Goal: Task Accomplishment & Management: Manage account settings

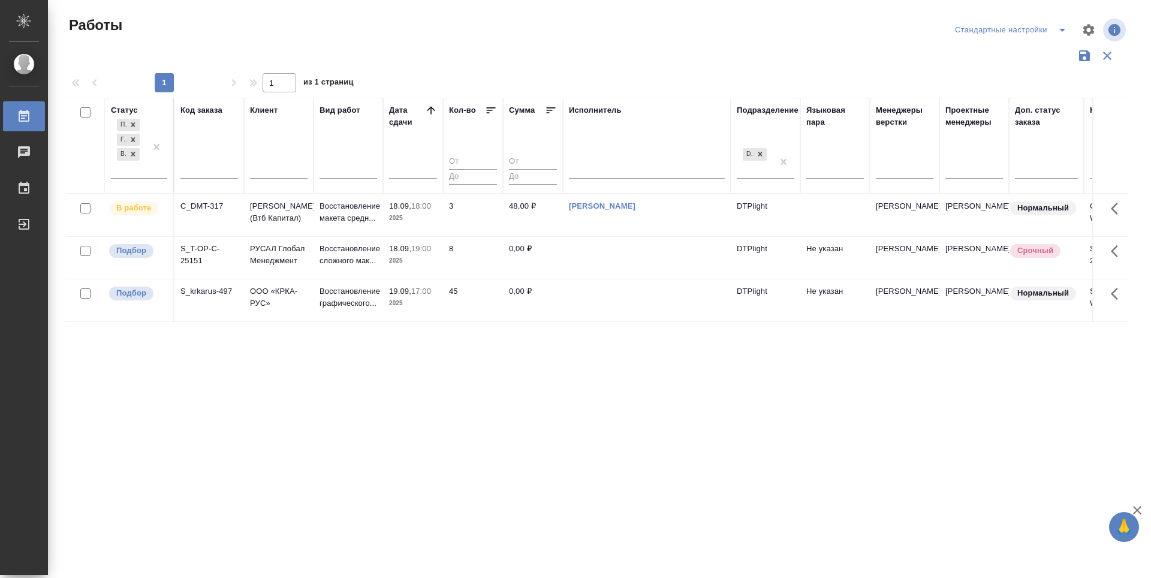
click at [137, 257] on p "Подбор" at bounding box center [131, 251] width 30 height 12
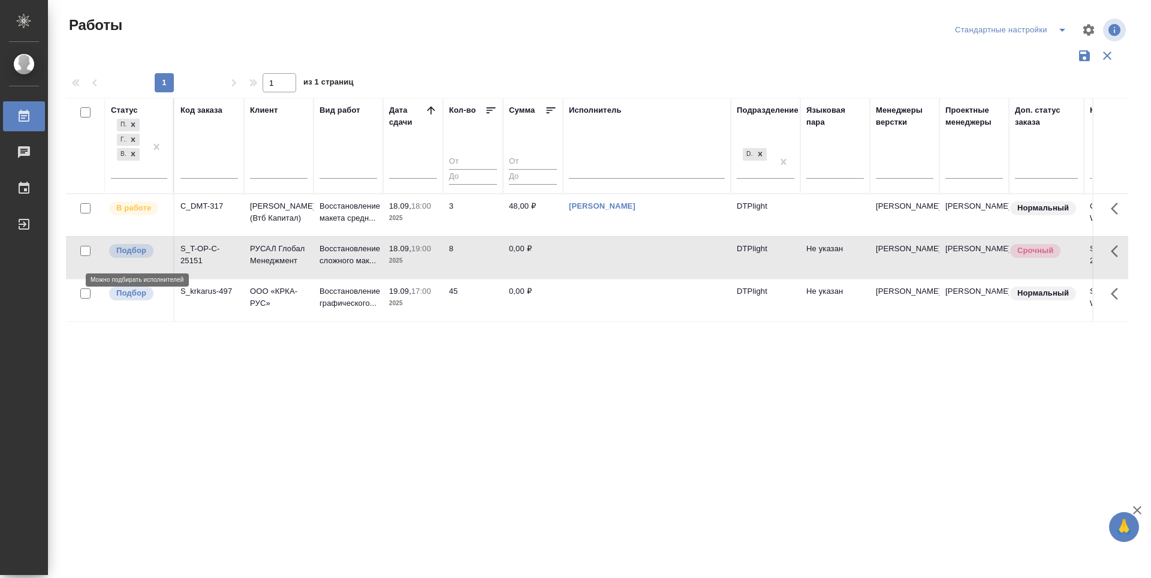
click at [137, 257] on p "Подбор" at bounding box center [131, 251] width 30 height 12
click at [135, 298] on p "Подбор" at bounding box center [131, 293] width 30 height 12
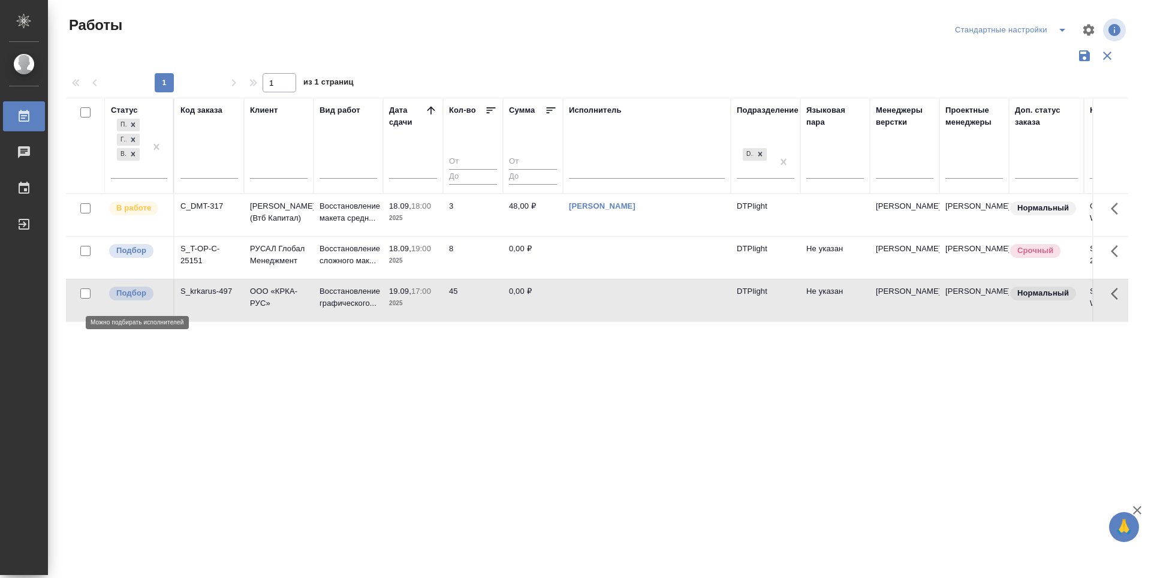
click at [135, 298] on p "Подбор" at bounding box center [131, 293] width 30 height 12
click at [133, 257] on p "Подбор" at bounding box center [131, 251] width 30 height 12
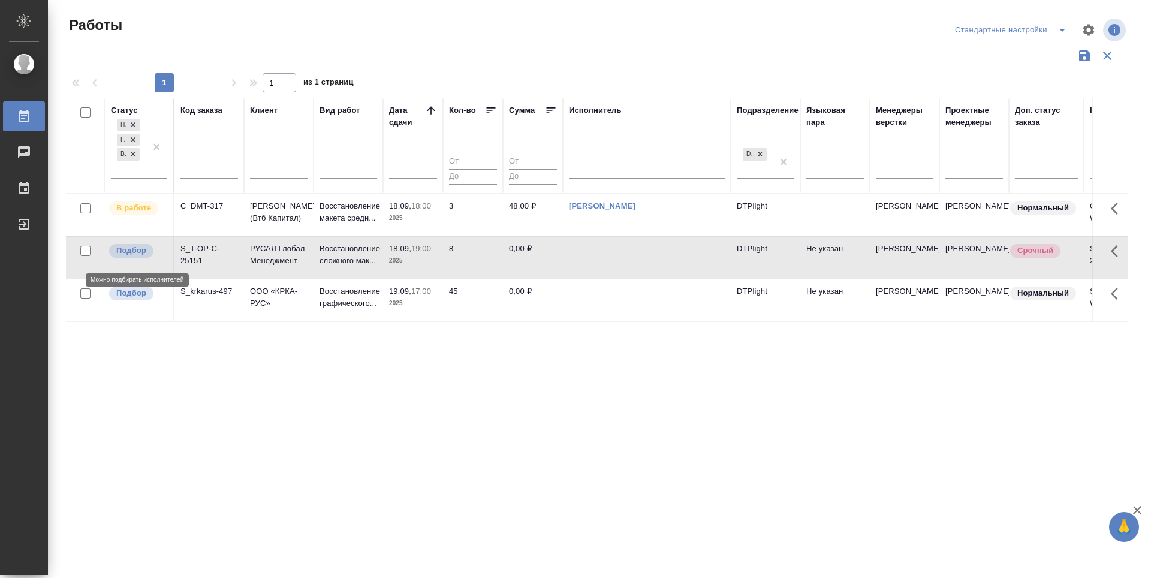
click at [133, 257] on p "Подбор" at bounding box center [131, 251] width 30 height 12
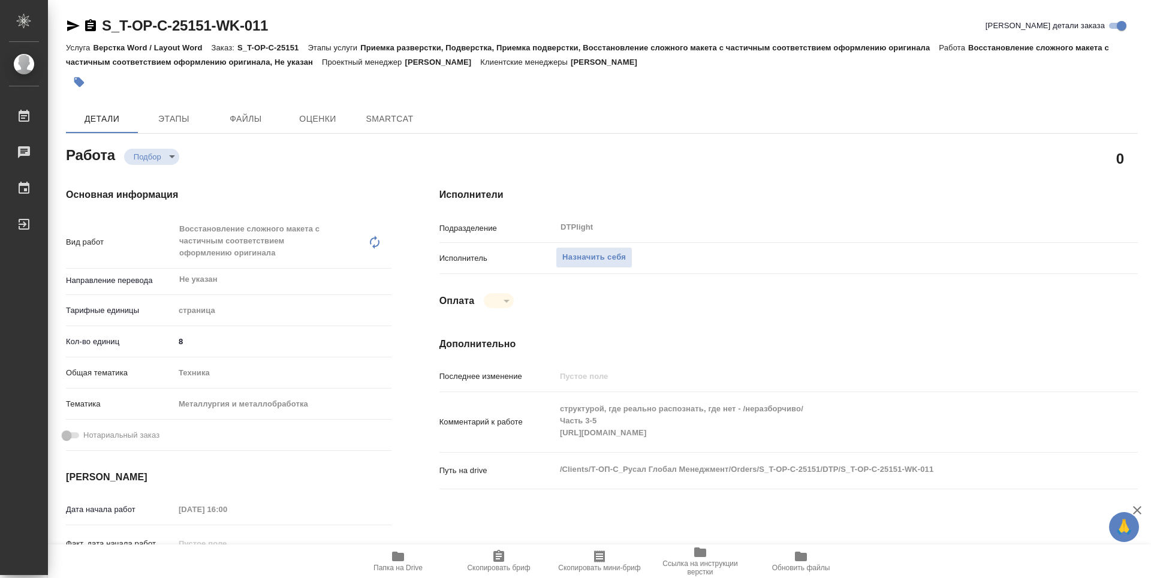
type textarea "x"
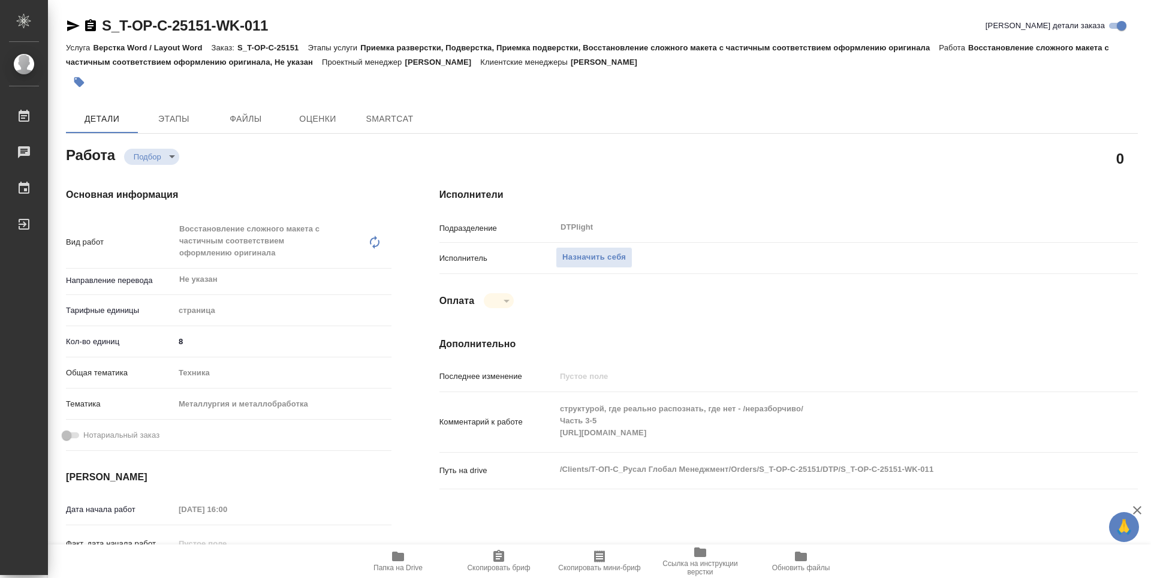
type textarea "x"
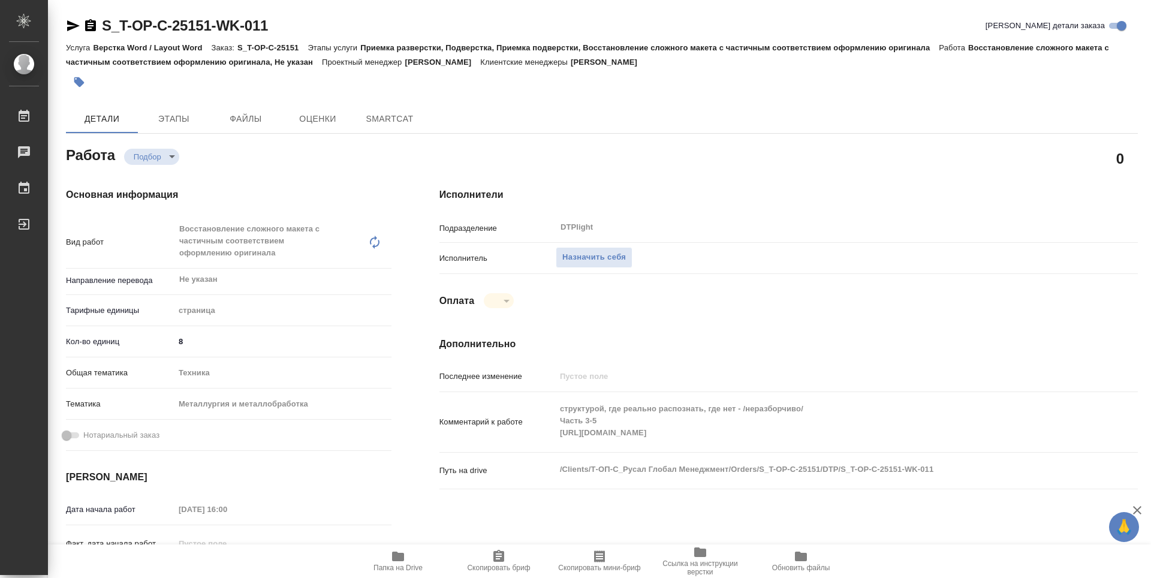
type textarea "x"
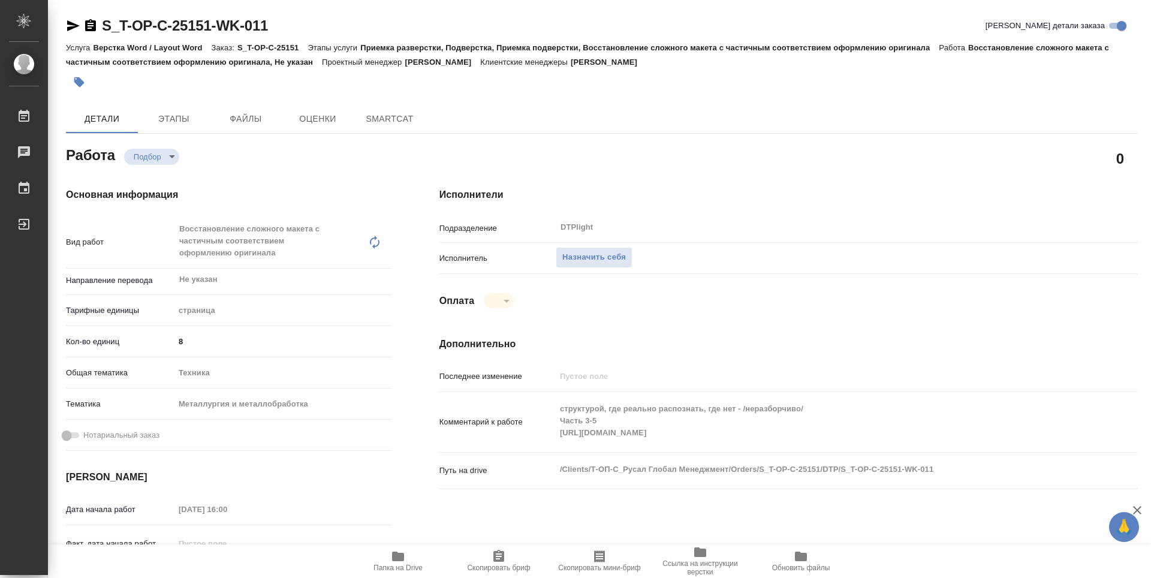
type textarea "x"
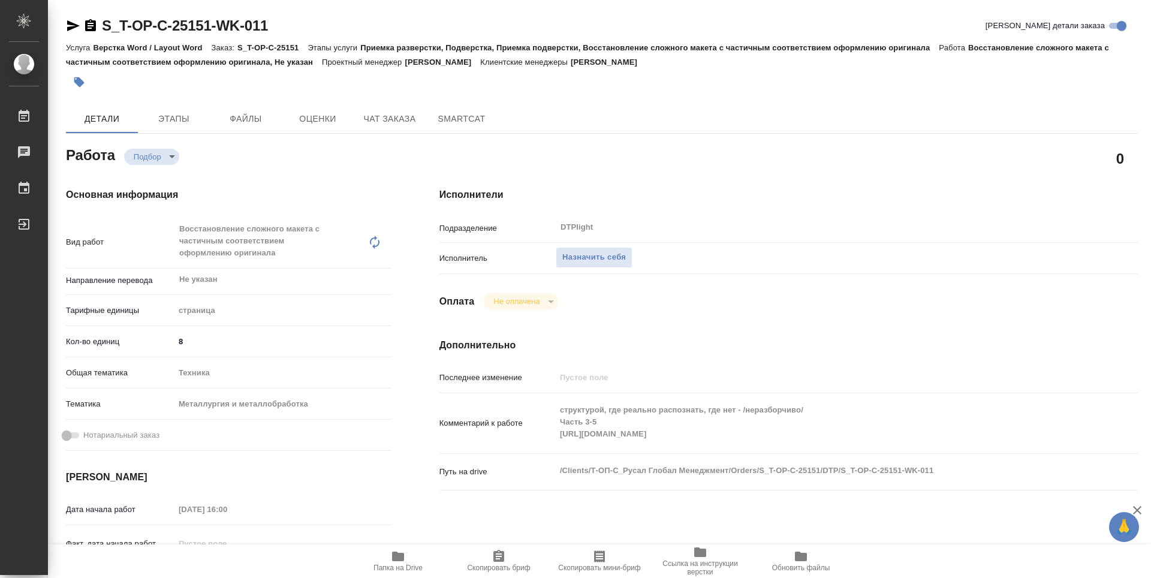
type textarea "x"
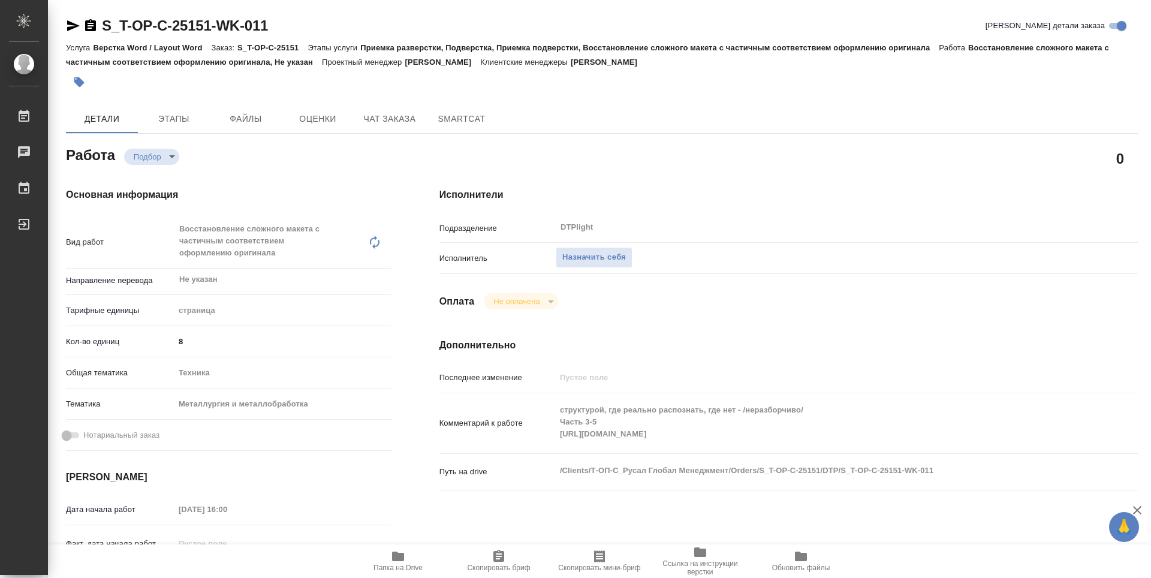
type textarea "x"
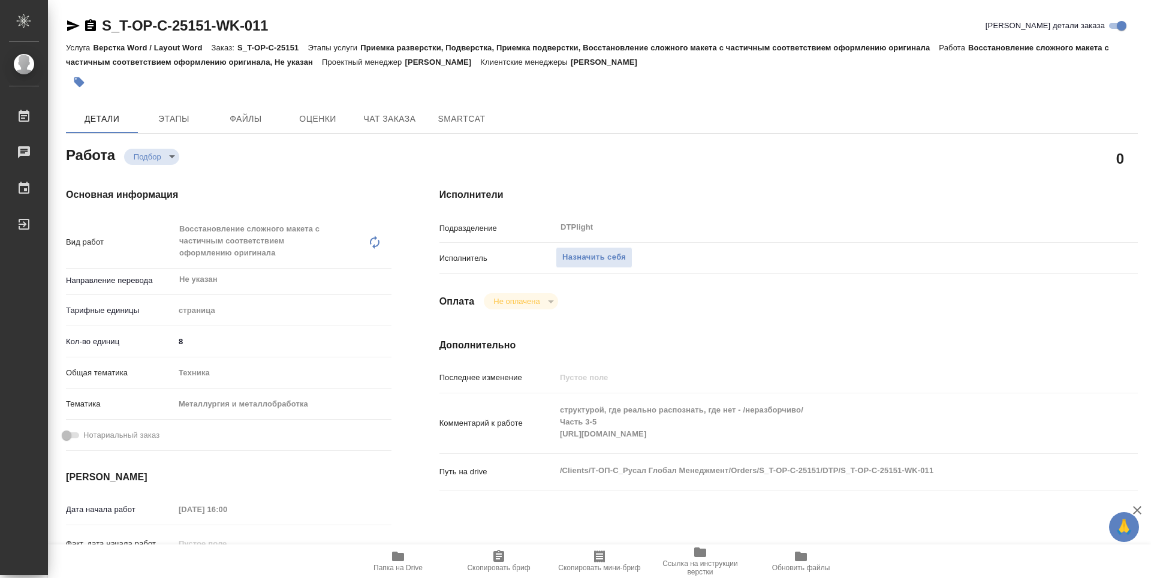
type textarea "x"
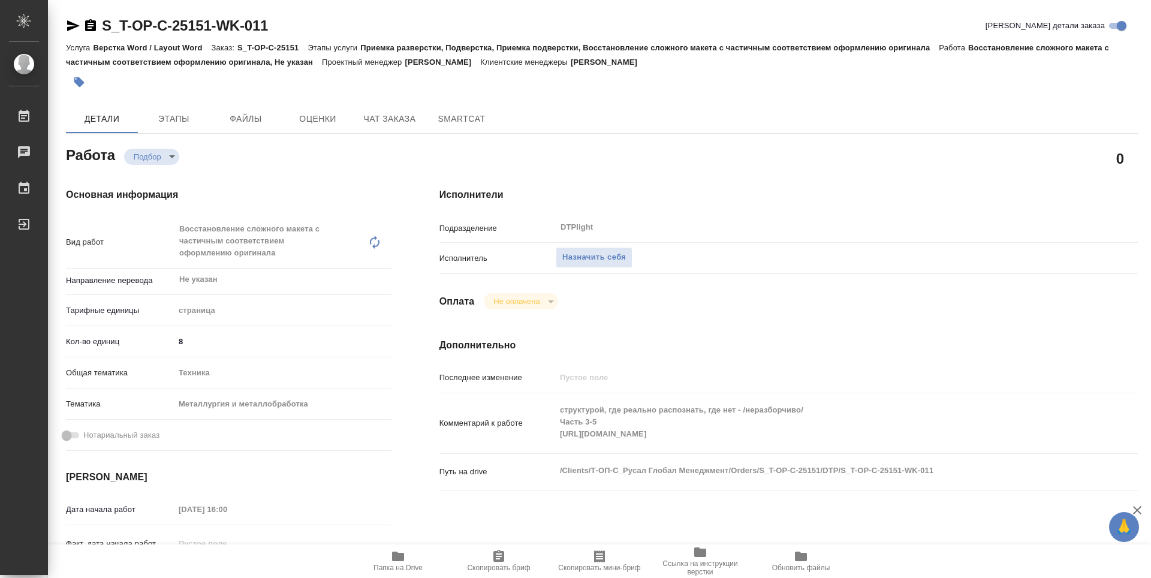
click at [390, 561] on span "Папка на Drive" at bounding box center [398, 560] width 86 height 23
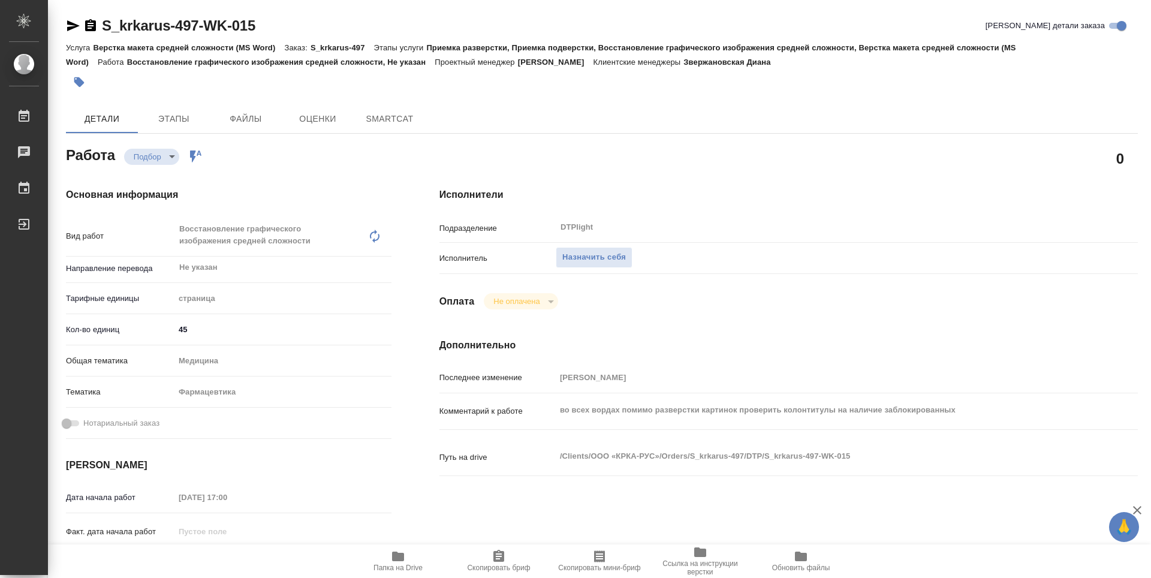
type textarea "x"
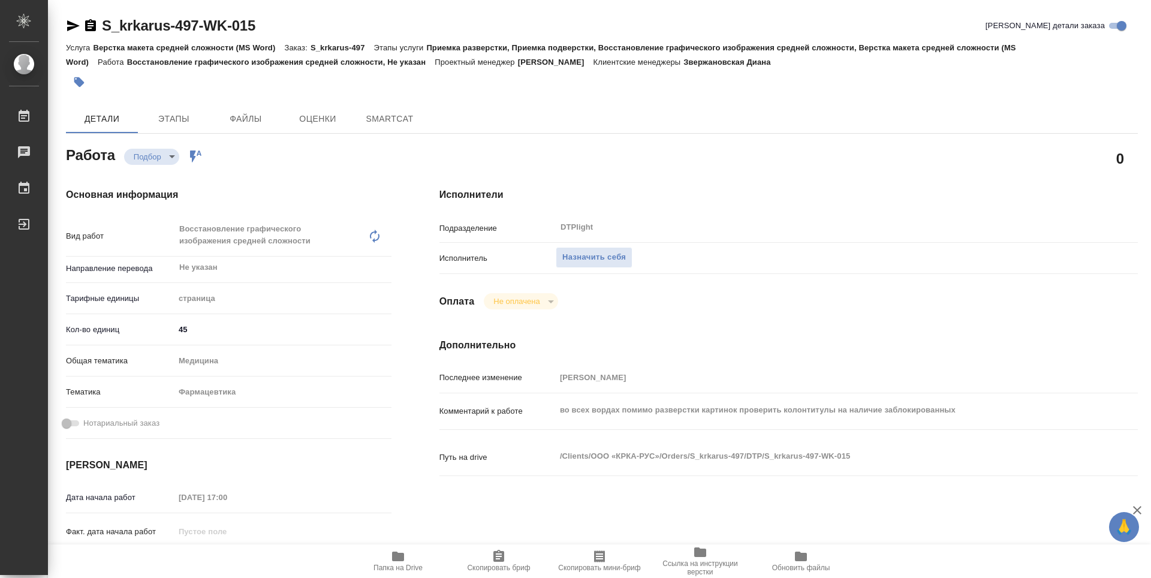
type textarea "x"
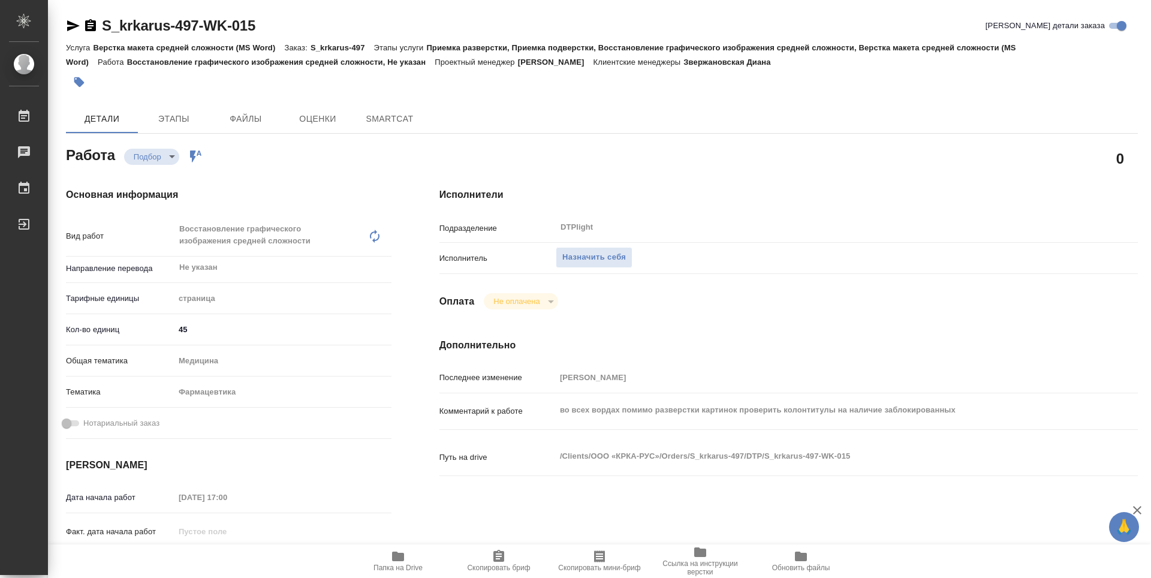
type textarea "x"
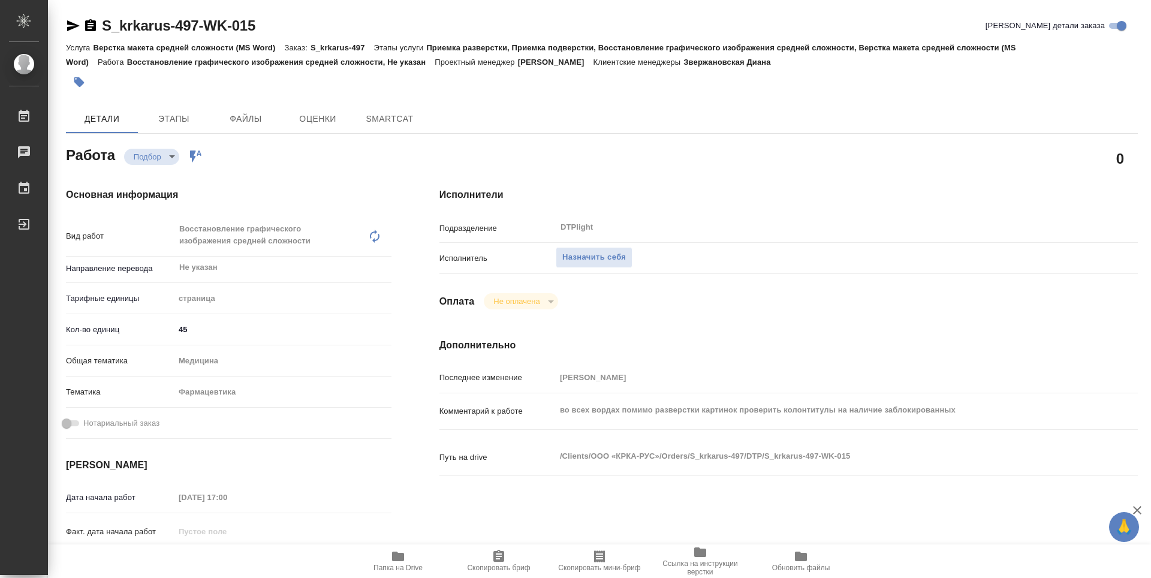
type textarea "x"
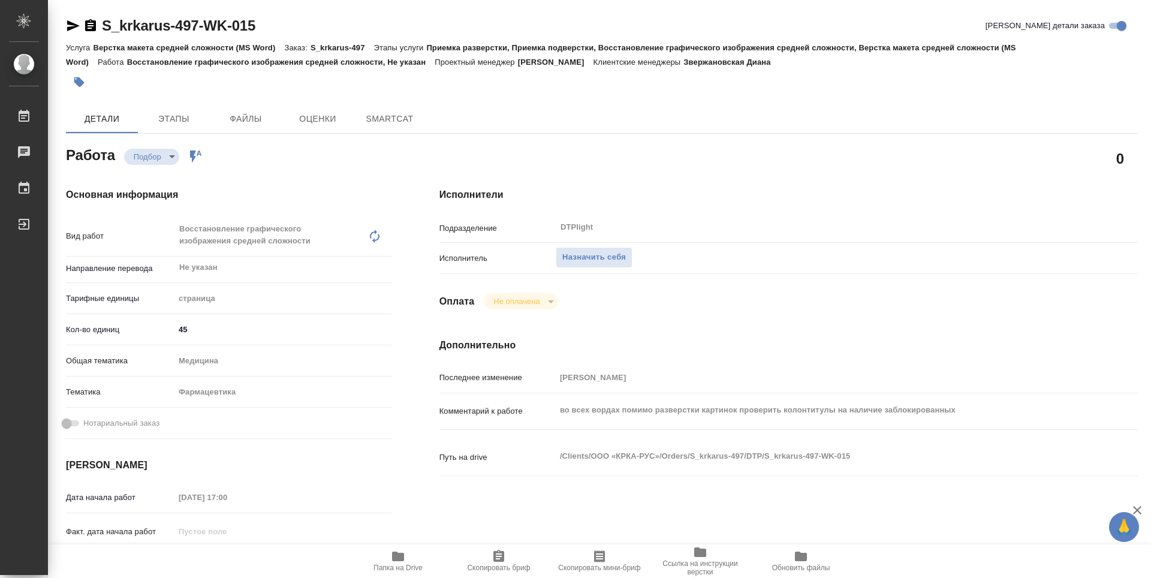
type textarea "x"
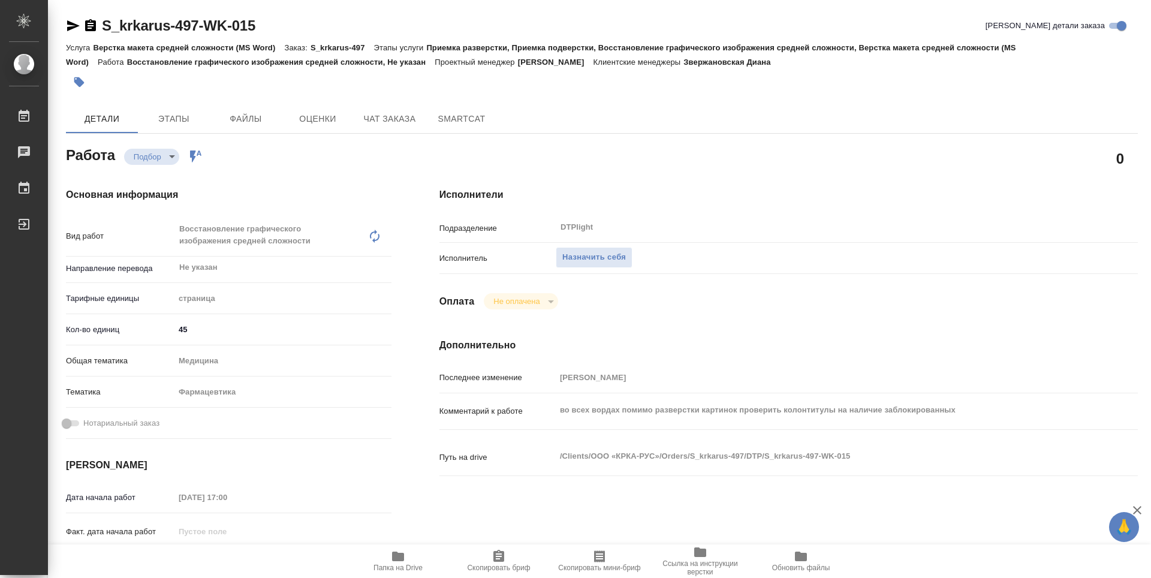
type textarea "x"
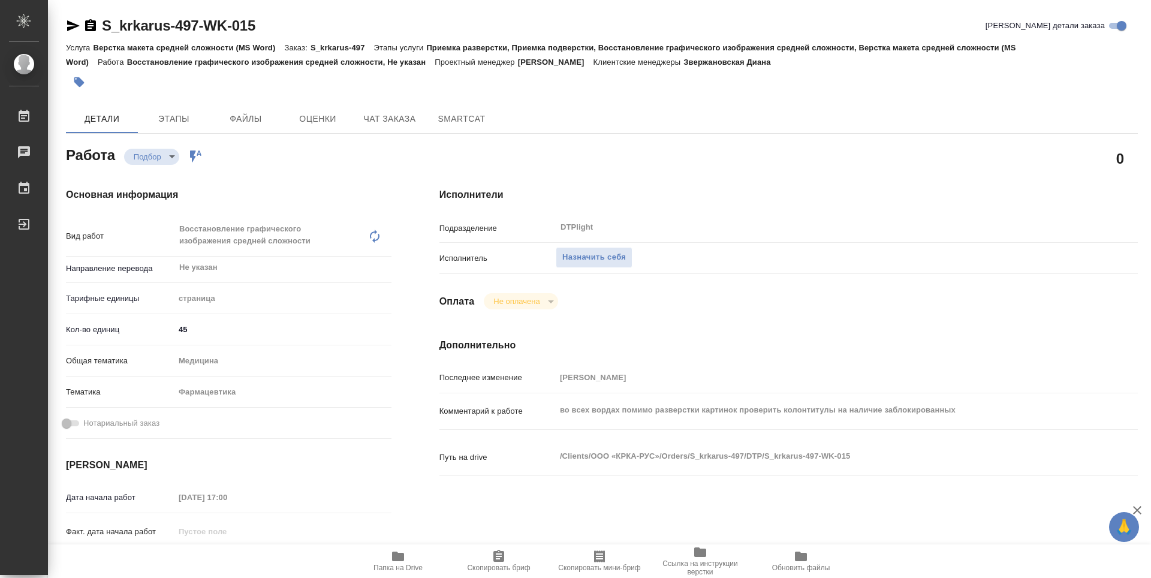
type textarea "x"
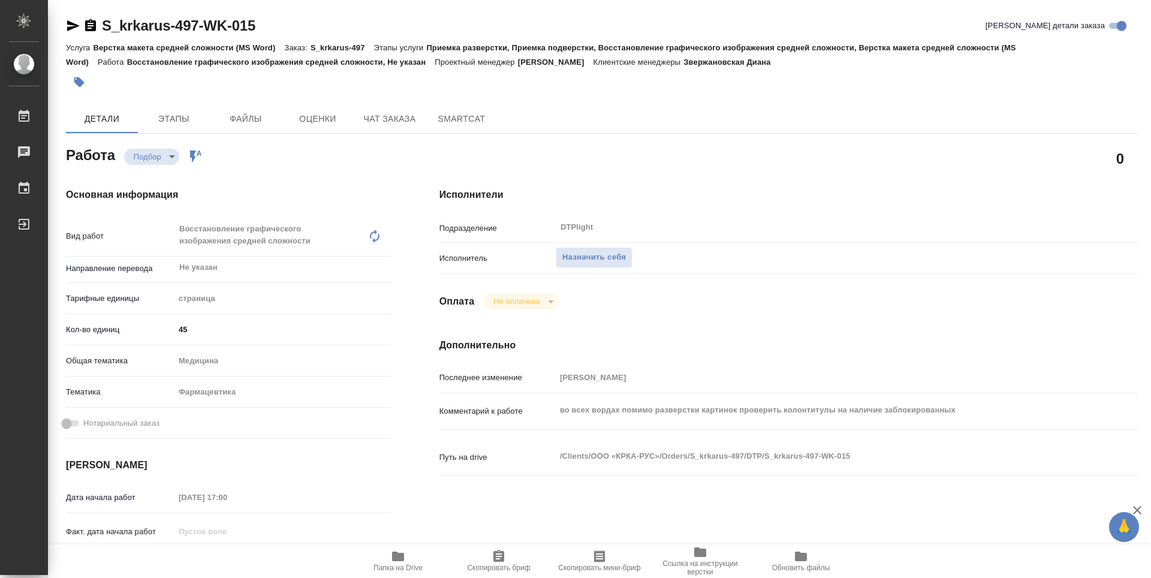
type textarea "x"
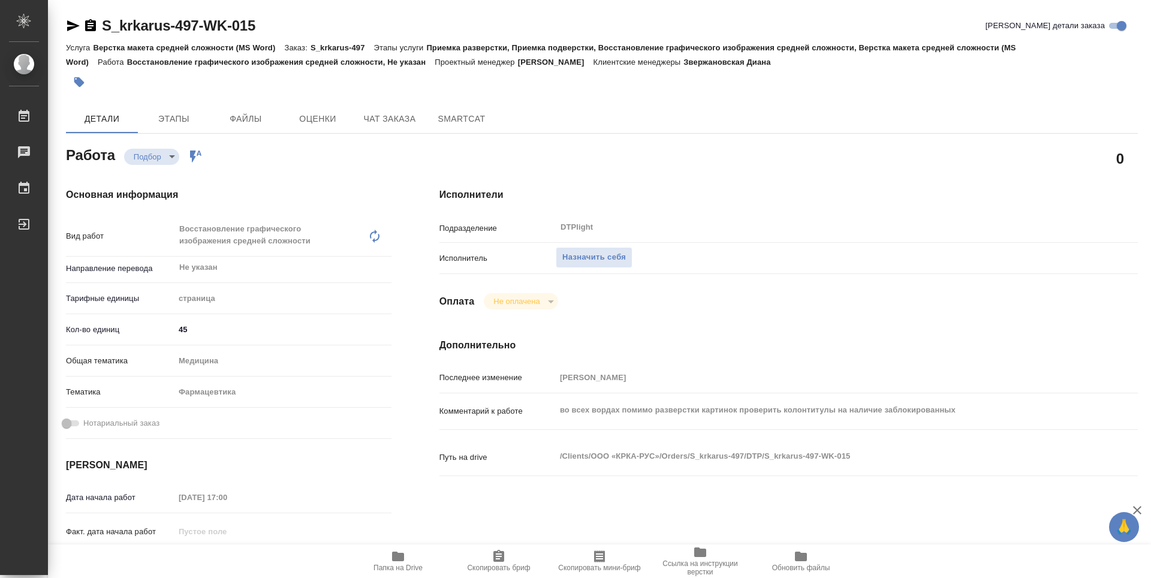
click at [402, 563] on icon "button" at bounding box center [398, 556] width 14 height 14
click at [817, 184] on div "Исполнители Подразделение DTPlight ​ Исполнитель Назначить себя Оплата Не оплач…" at bounding box center [789, 426] width 747 height 524
type textarea "x"
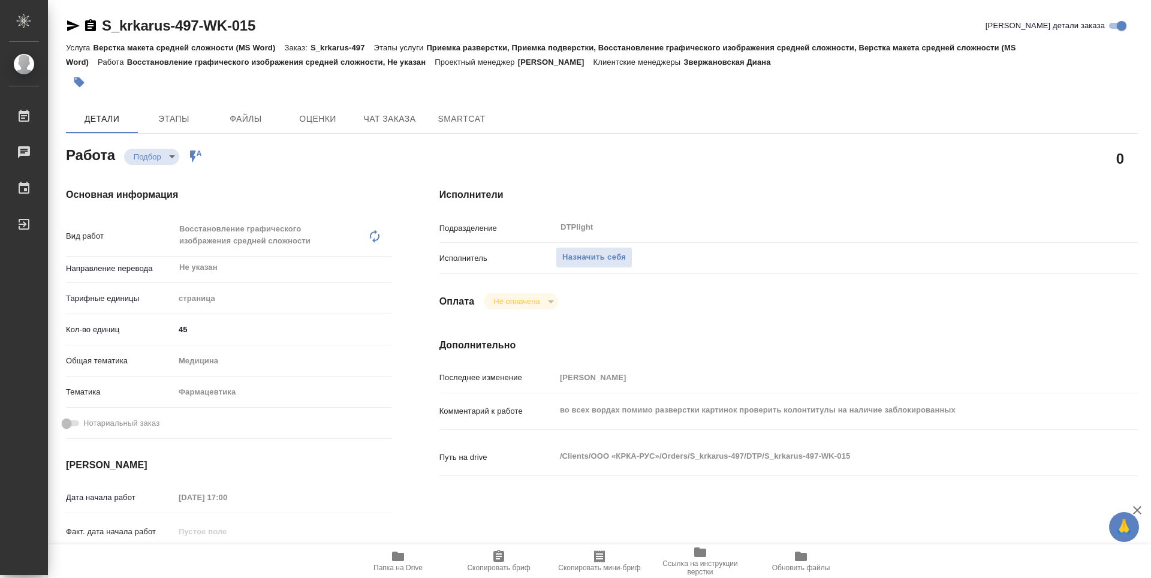
type textarea "x"
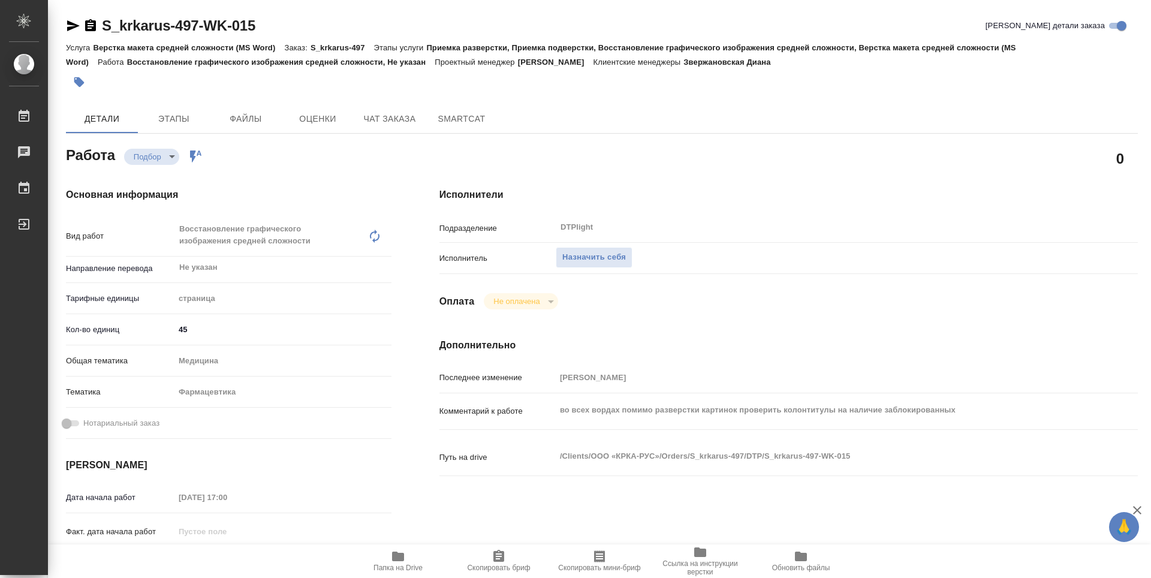
type textarea "x"
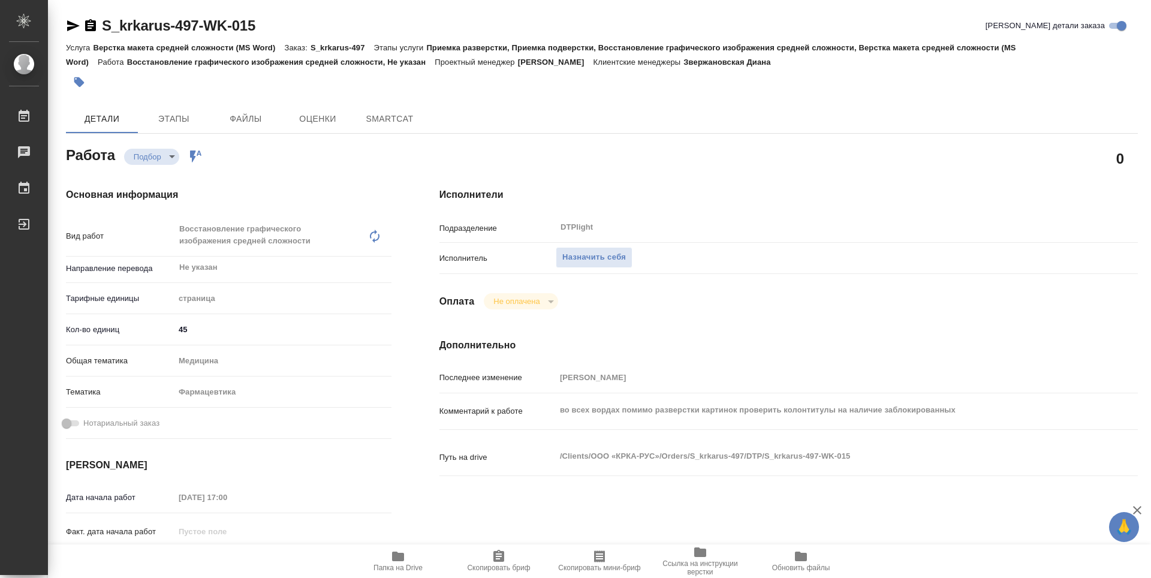
type textarea "x"
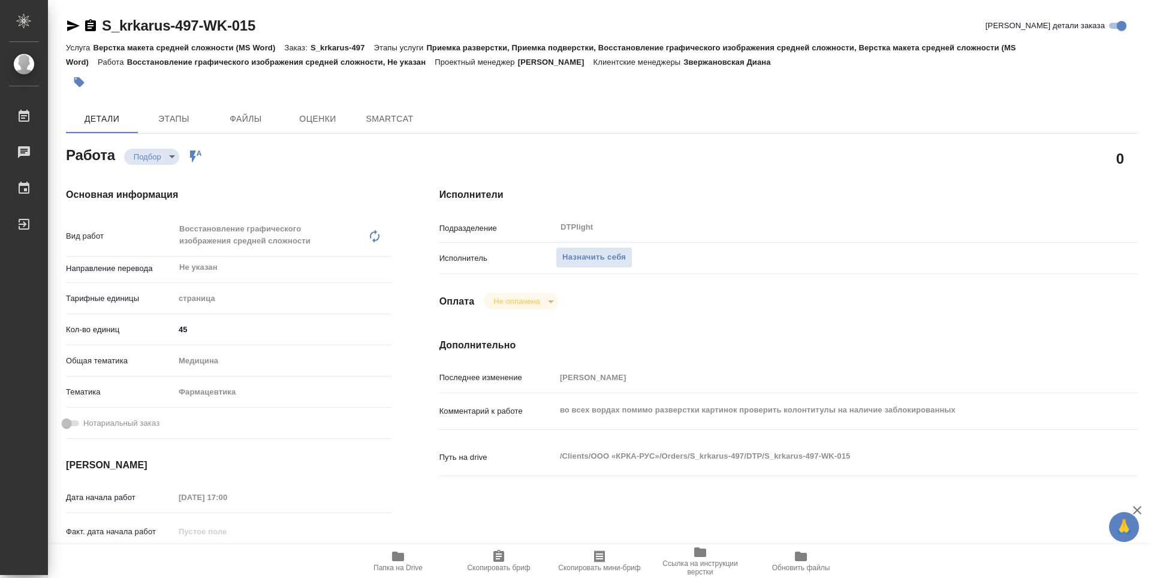
type textarea "x"
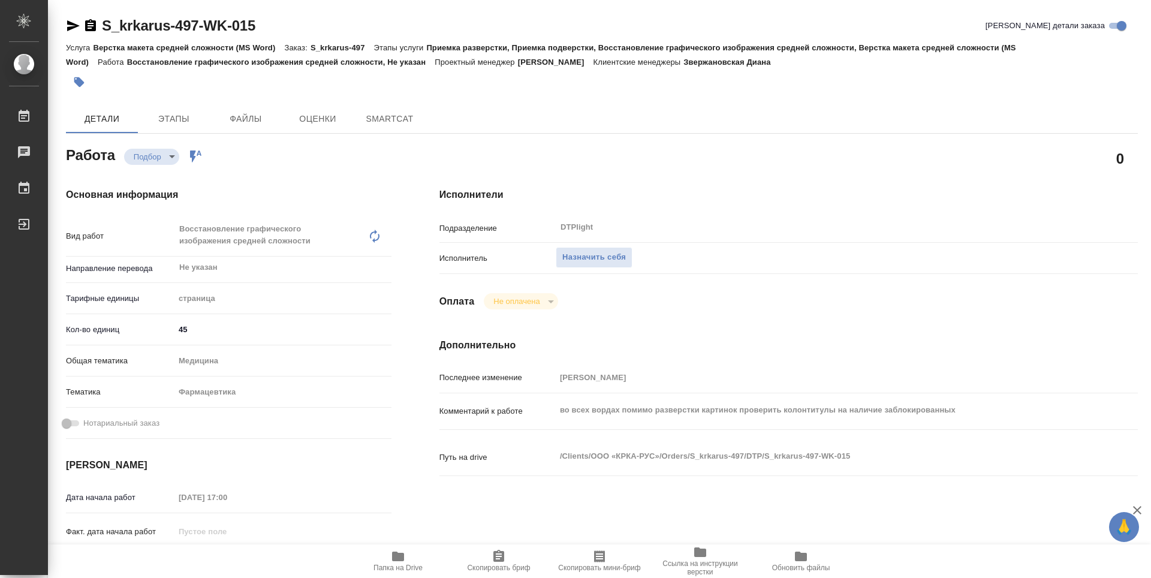
type textarea "x"
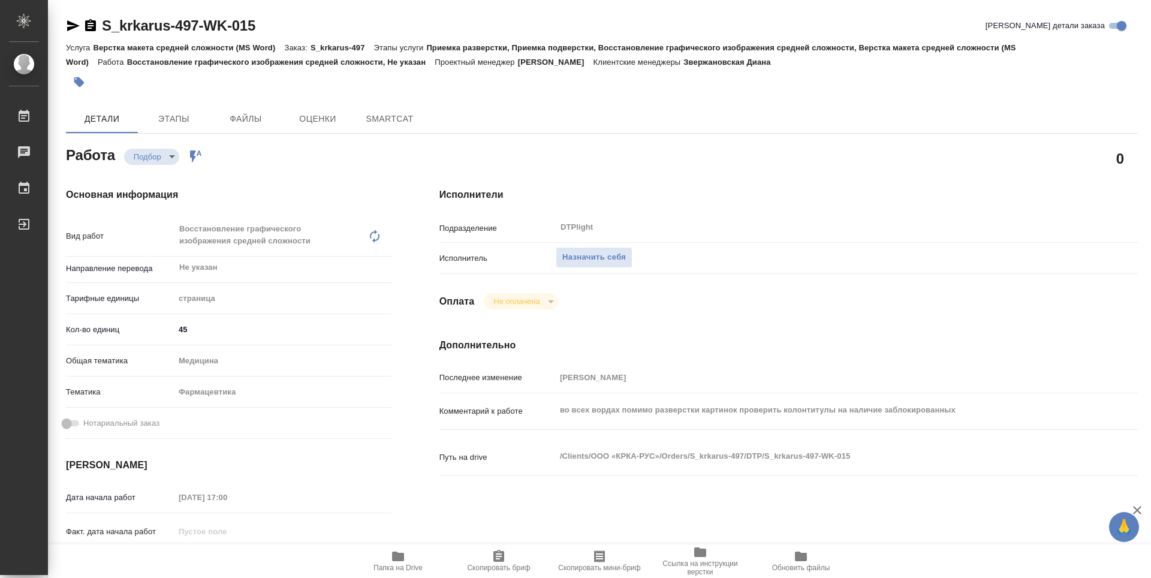
type textarea "x"
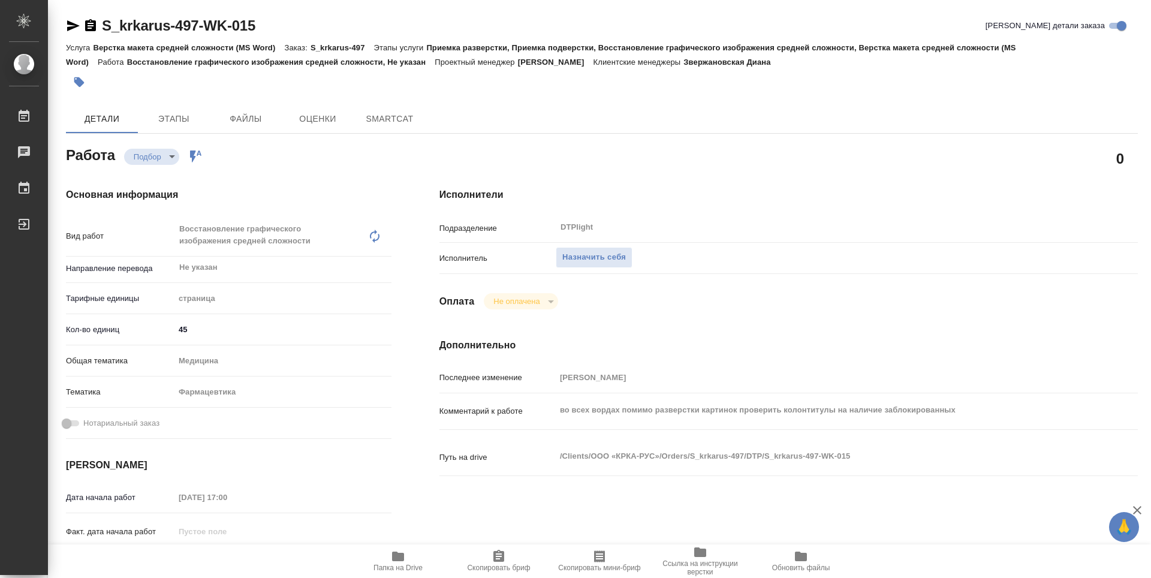
type textarea "x"
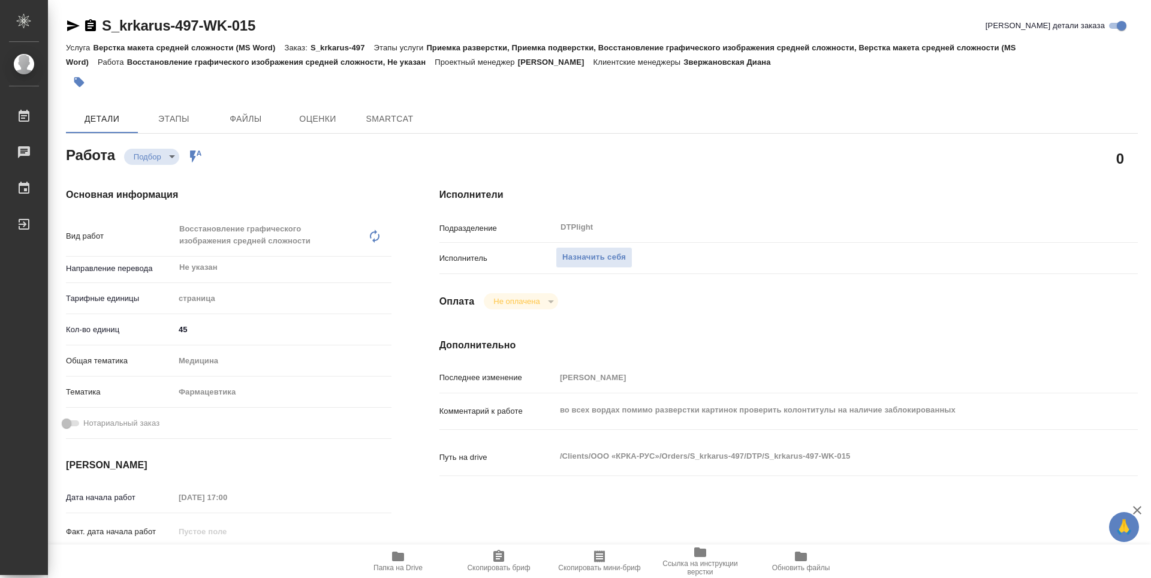
type textarea "x"
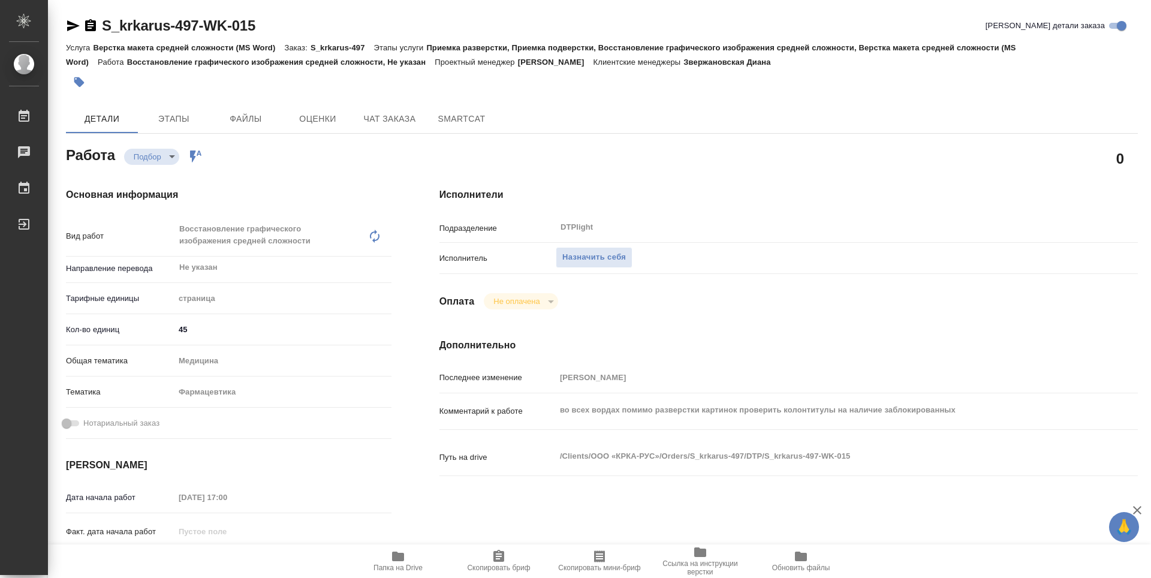
type textarea "x"
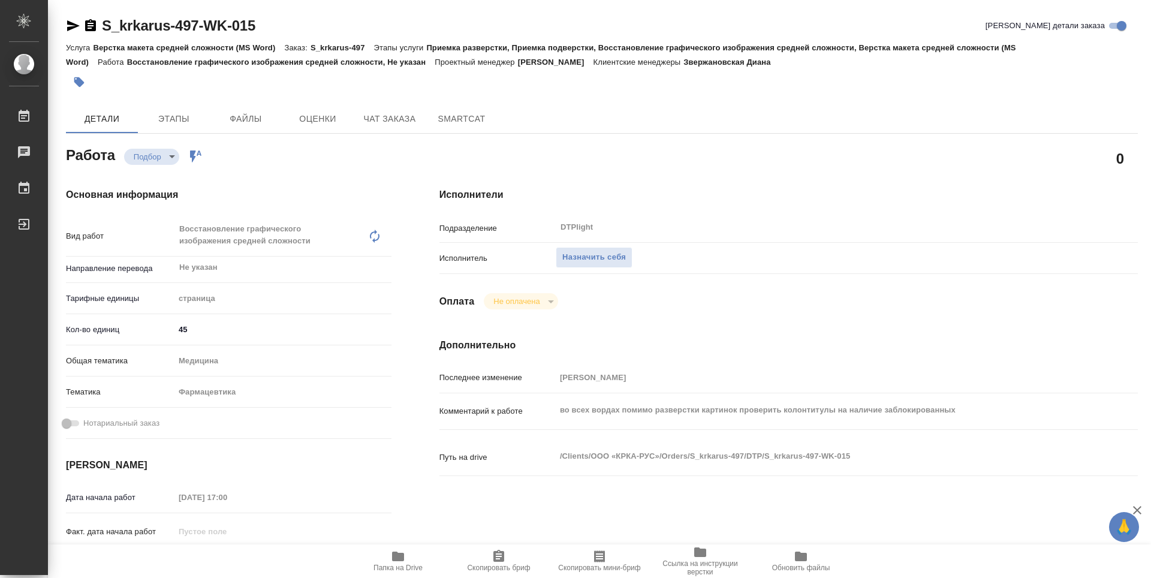
type textarea "x"
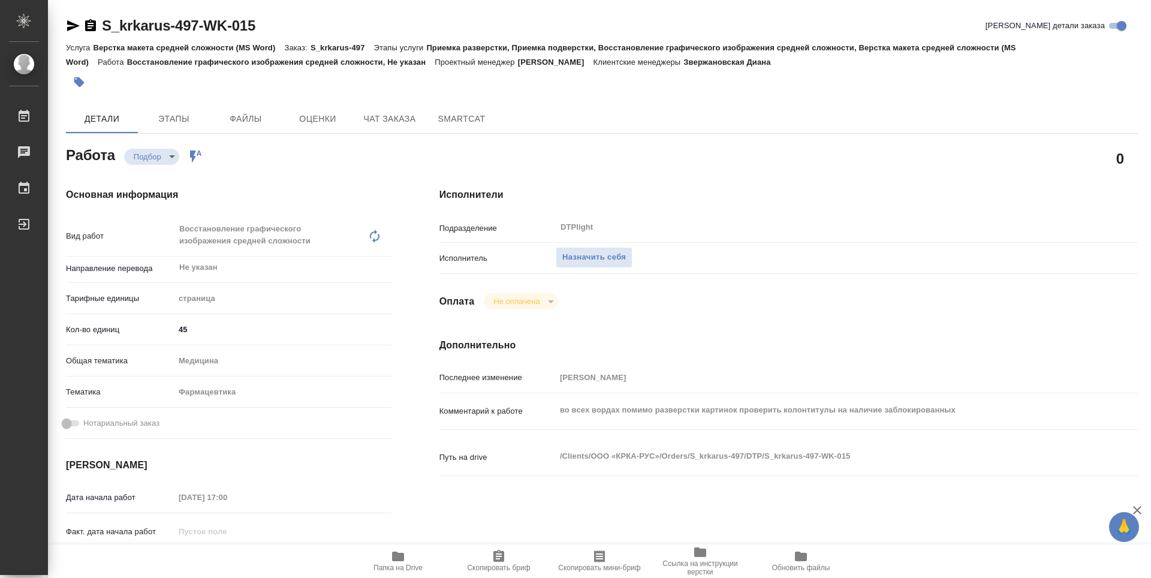
type textarea "x"
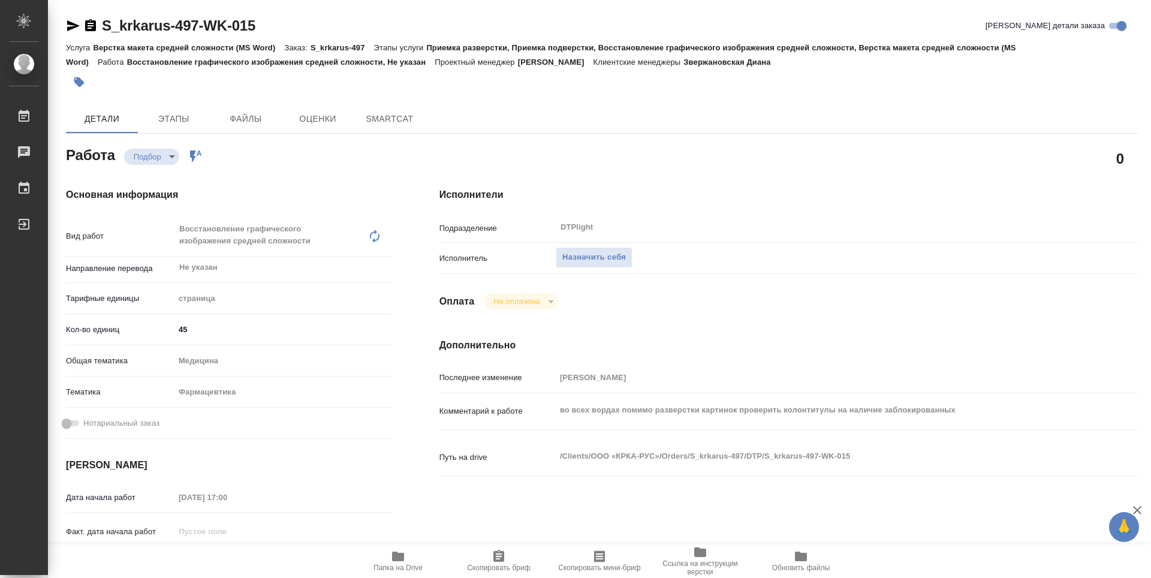
type textarea "x"
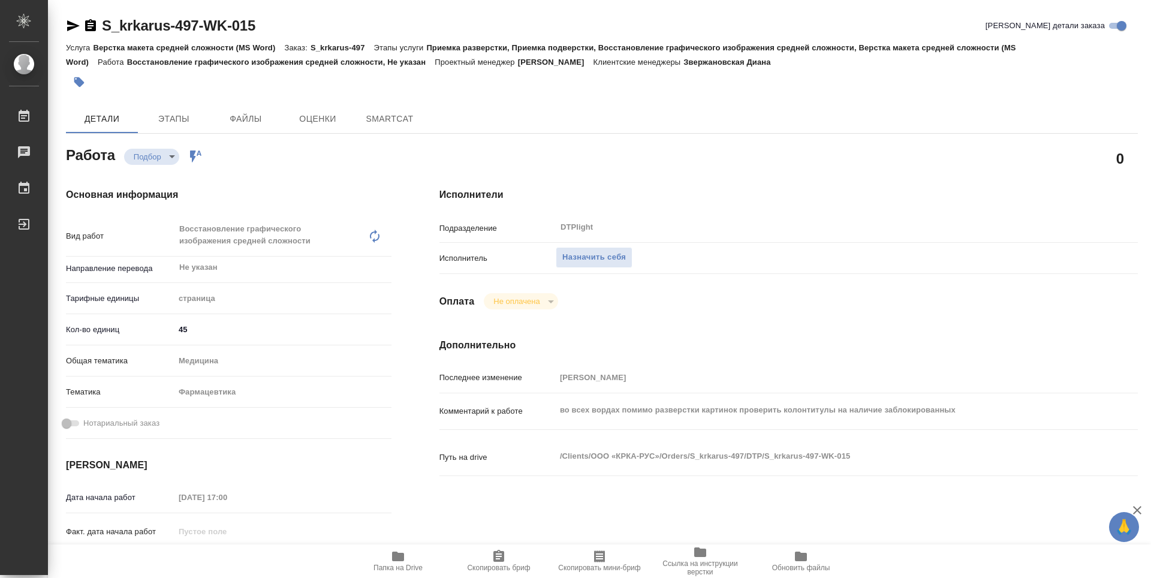
type textarea "x"
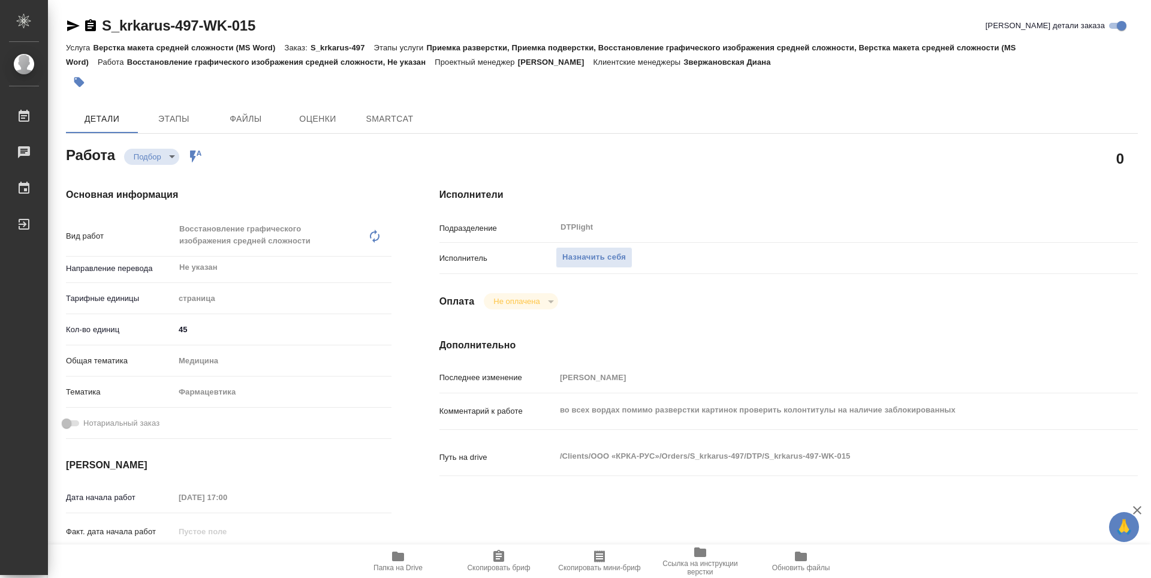
type textarea "x"
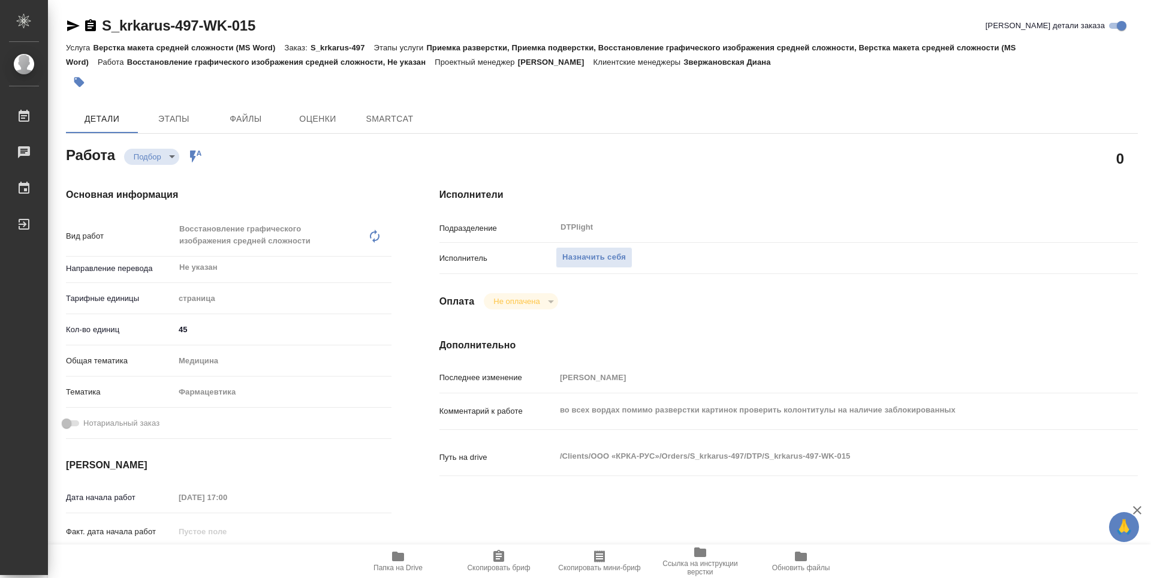
type textarea "x"
click at [79, 23] on icon "button" at bounding box center [73, 26] width 14 height 14
type textarea "x"
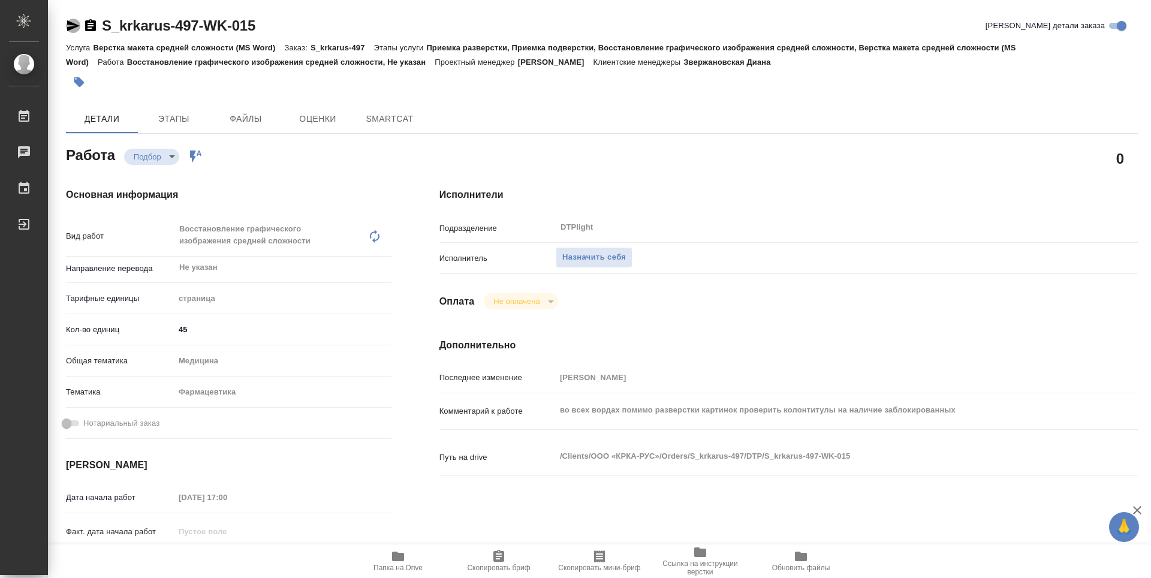
type textarea "x"
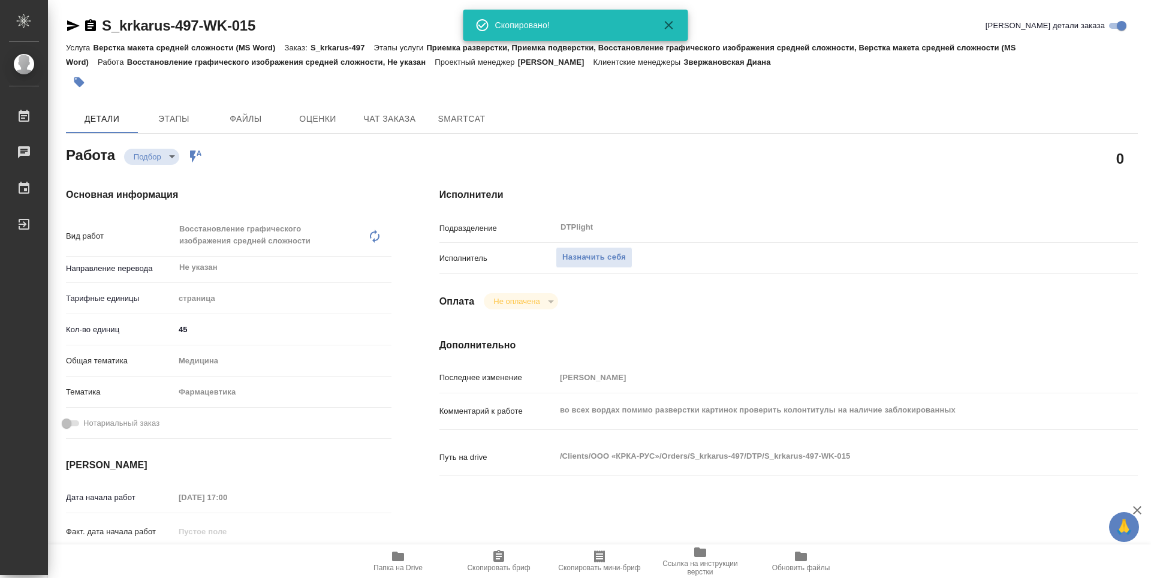
type textarea "x"
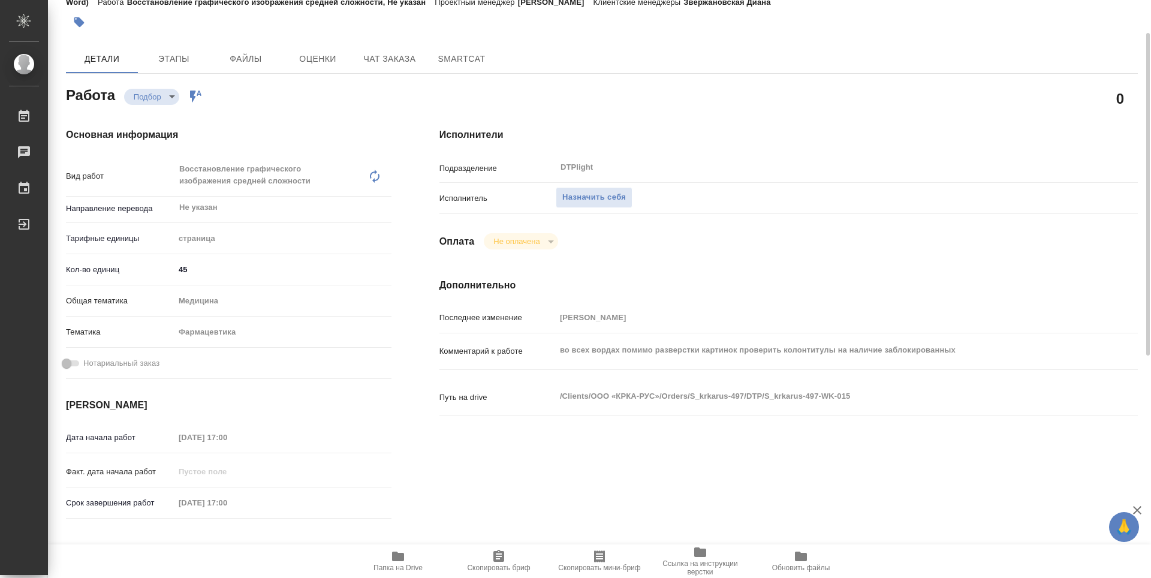
type textarea "x"
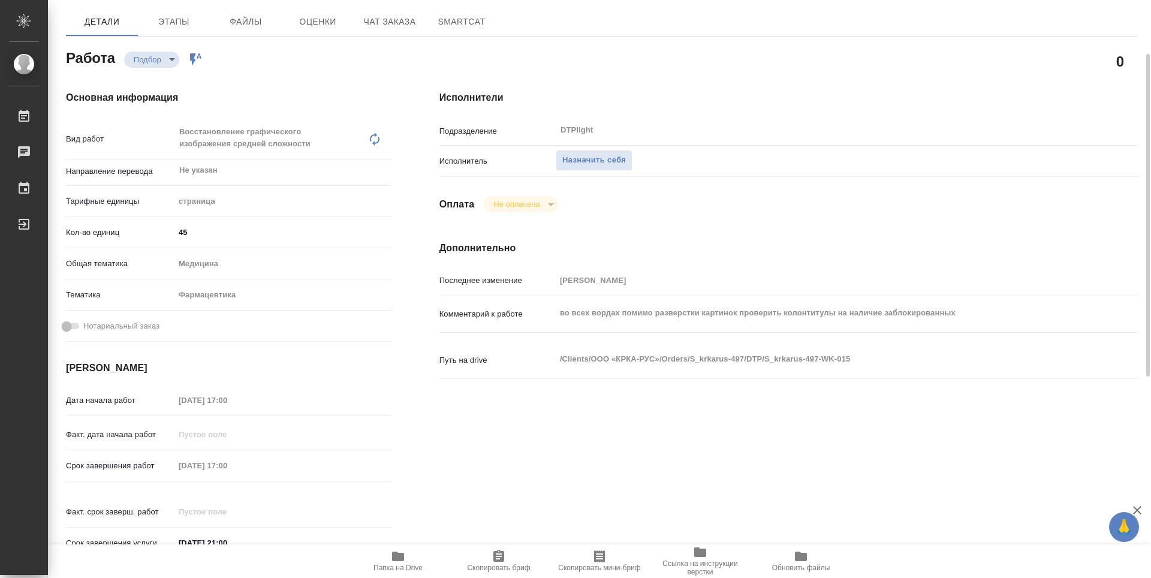
scroll to position [37, 0]
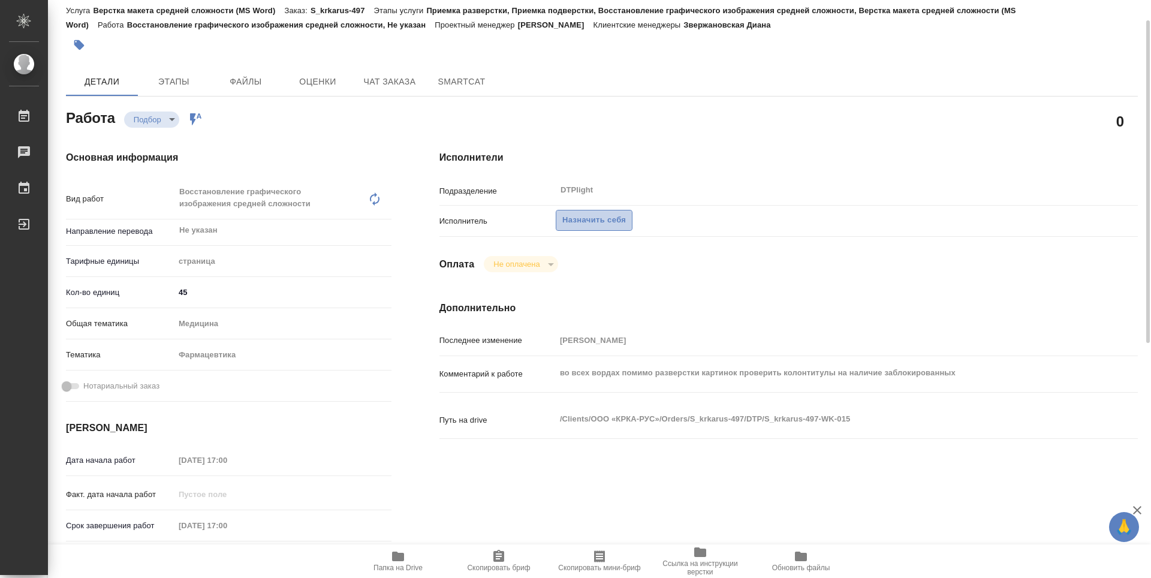
click at [609, 221] on span "Назначить себя" at bounding box center [595, 220] width 64 height 14
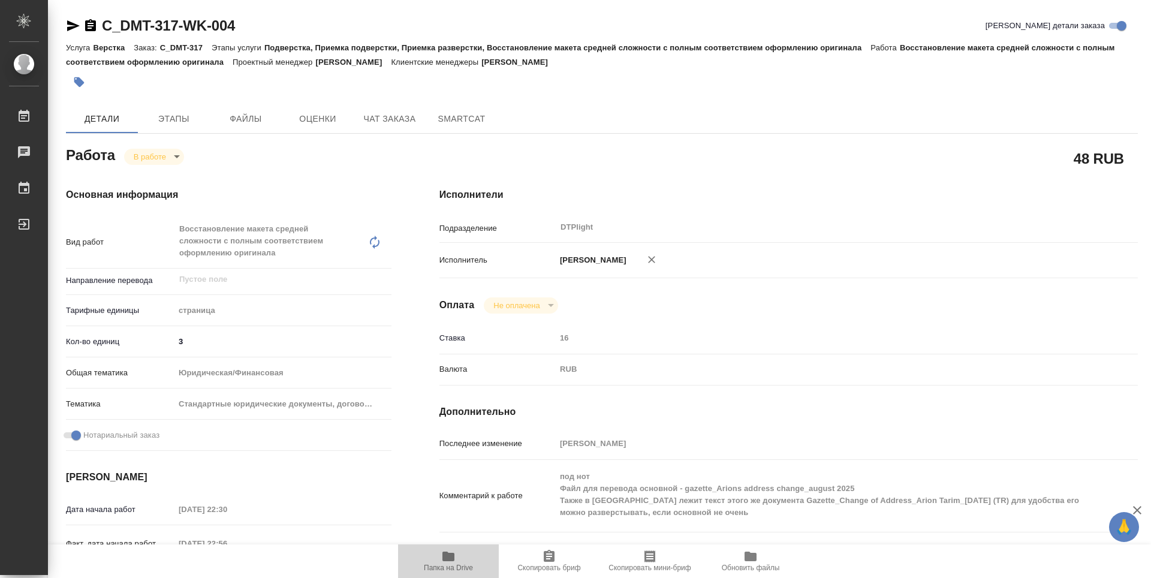
click at [445, 561] on icon "button" at bounding box center [449, 557] width 12 height 10
click at [453, 561] on icon "button" at bounding box center [449, 557] width 12 height 10
click at [451, 555] on icon "button" at bounding box center [449, 557] width 12 height 10
click at [70, 29] on icon "button" at bounding box center [73, 25] width 13 height 11
click at [168, 158] on body "🙏 .cls-1 fill:#fff; AWATERA Zubakova Viktoriya Работы 0 Чаты График Выйти C_DMT…" at bounding box center [575, 289] width 1151 height 578
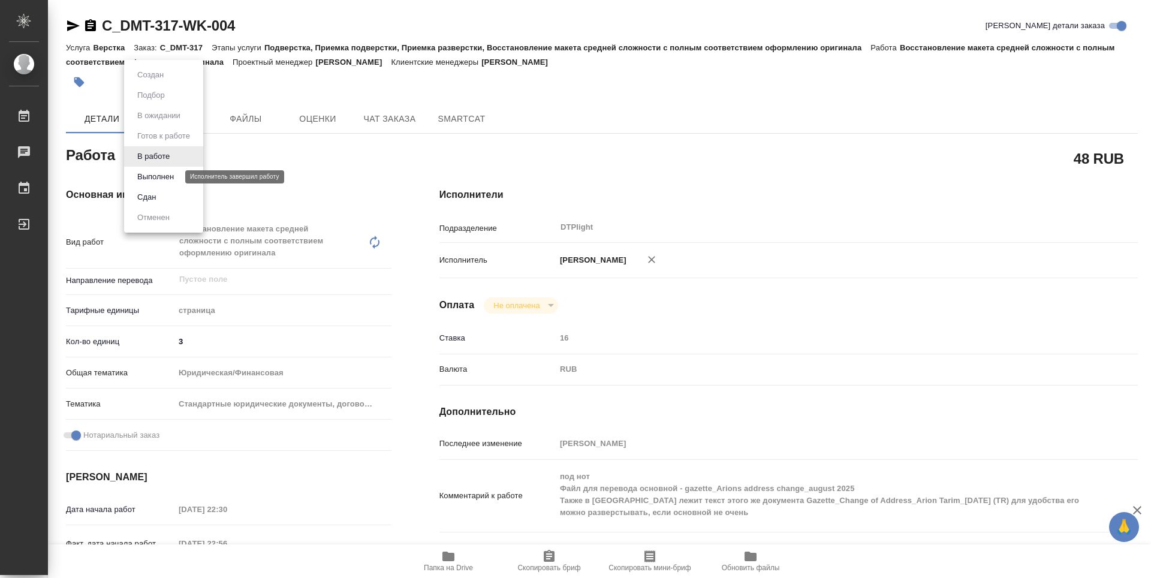
click at [164, 178] on button "Выполнен" at bounding box center [156, 176] width 44 height 13
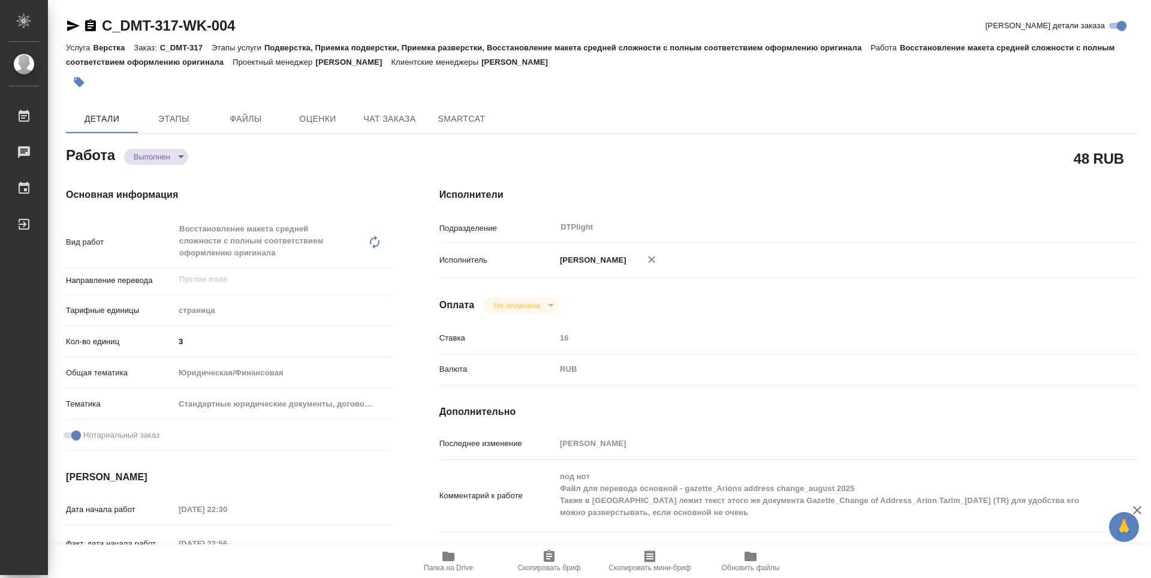
type textarea "x"
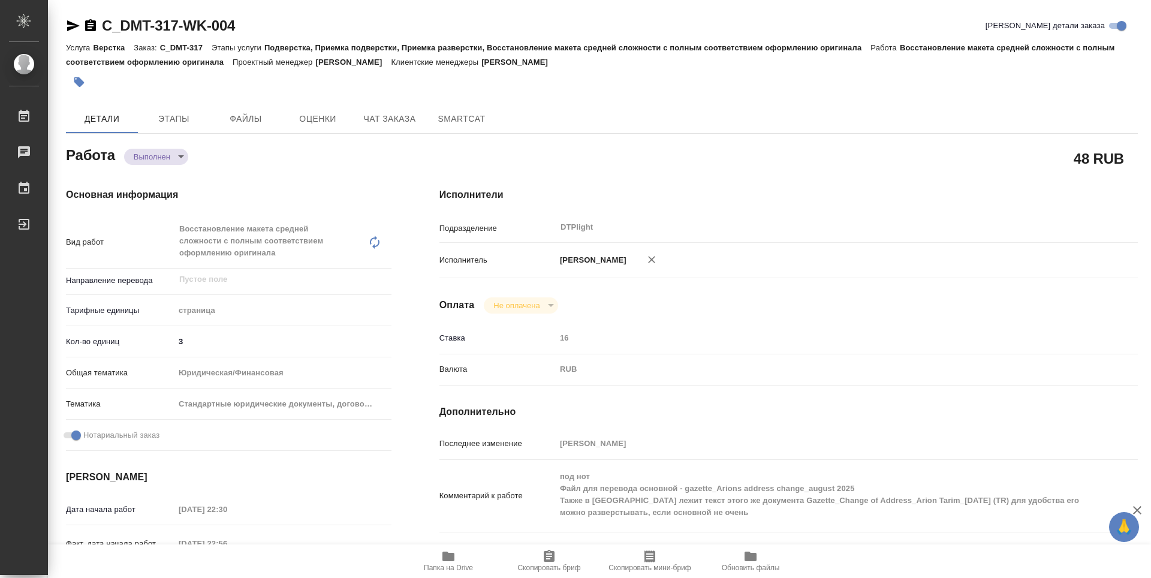
type textarea "x"
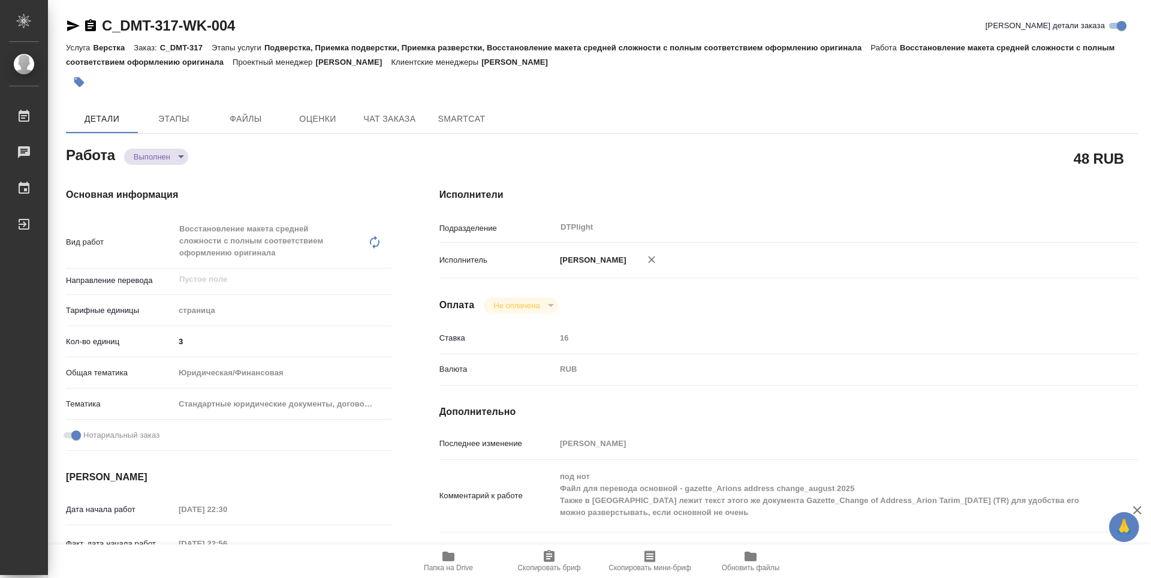
type textarea "x"
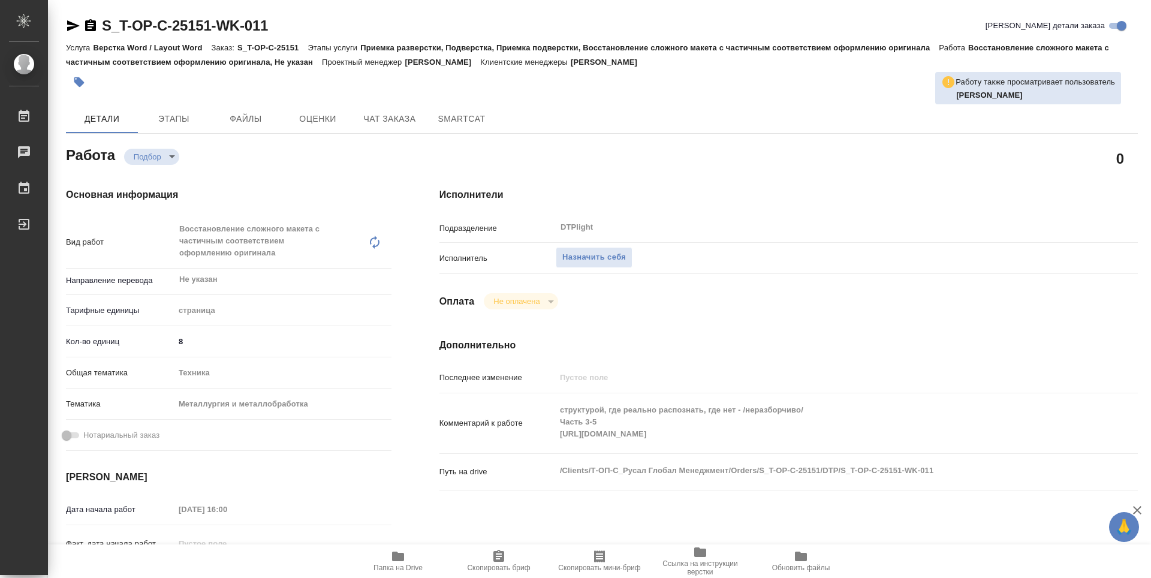
type textarea "x"
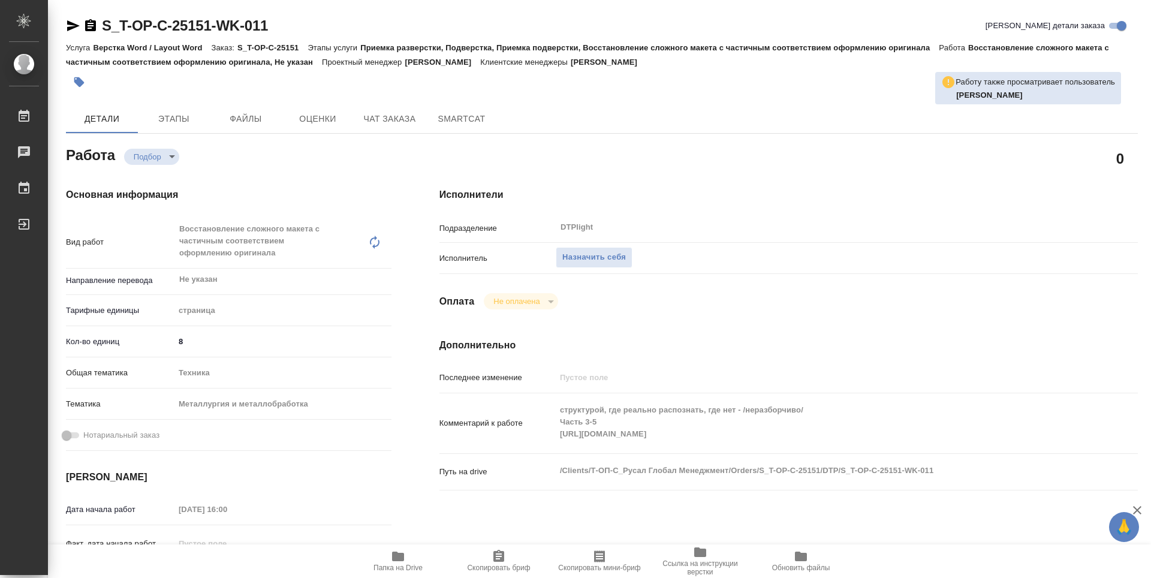
type textarea "x"
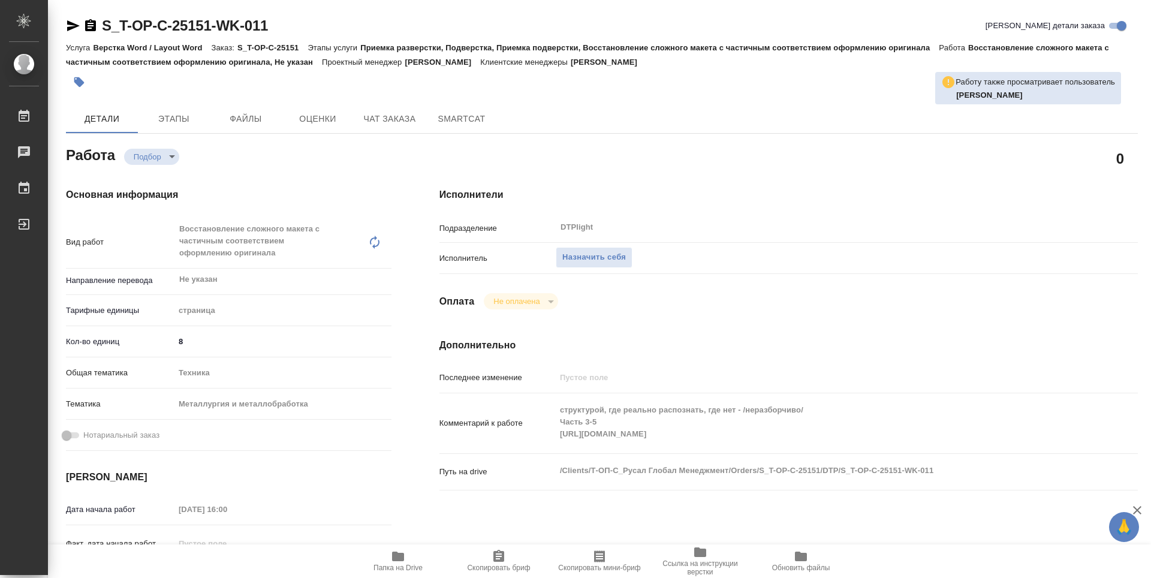
type textarea "x"
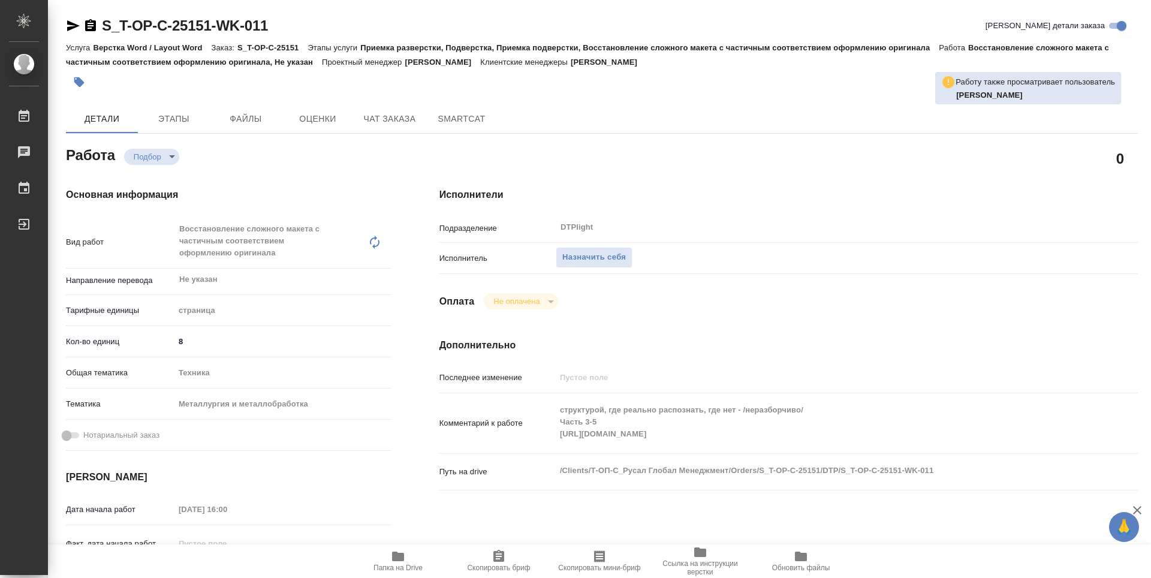
type textarea "x"
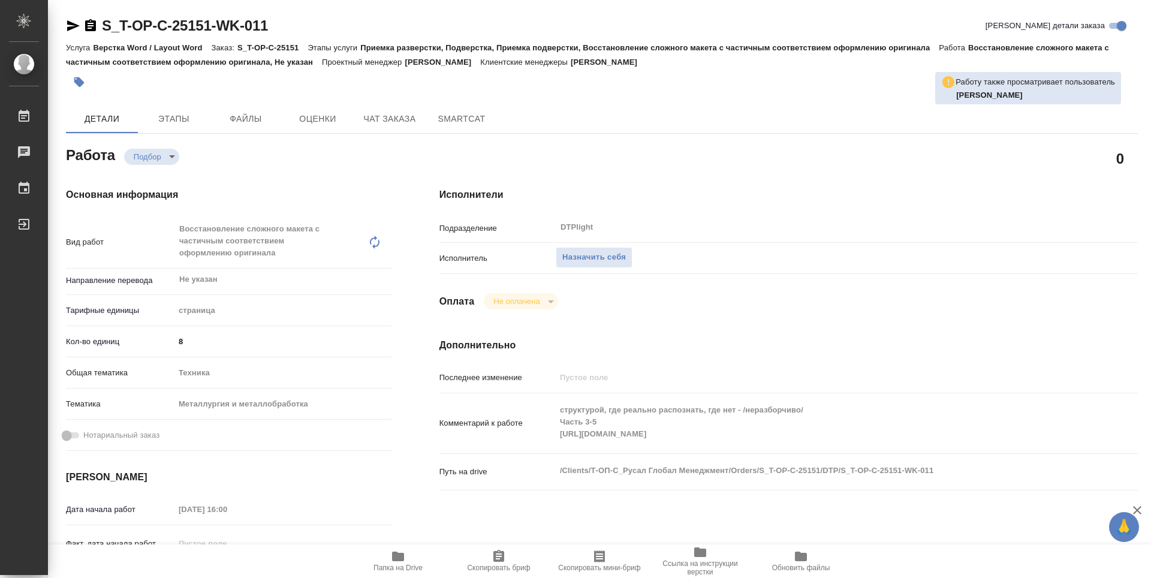
click at [389, 558] on span "Папка на Drive" at bounding box center [398, 560] width 86 height 23
click at [610, 255] on span "Назначить себя" at bounding box center [595, 258] width 64 height 14
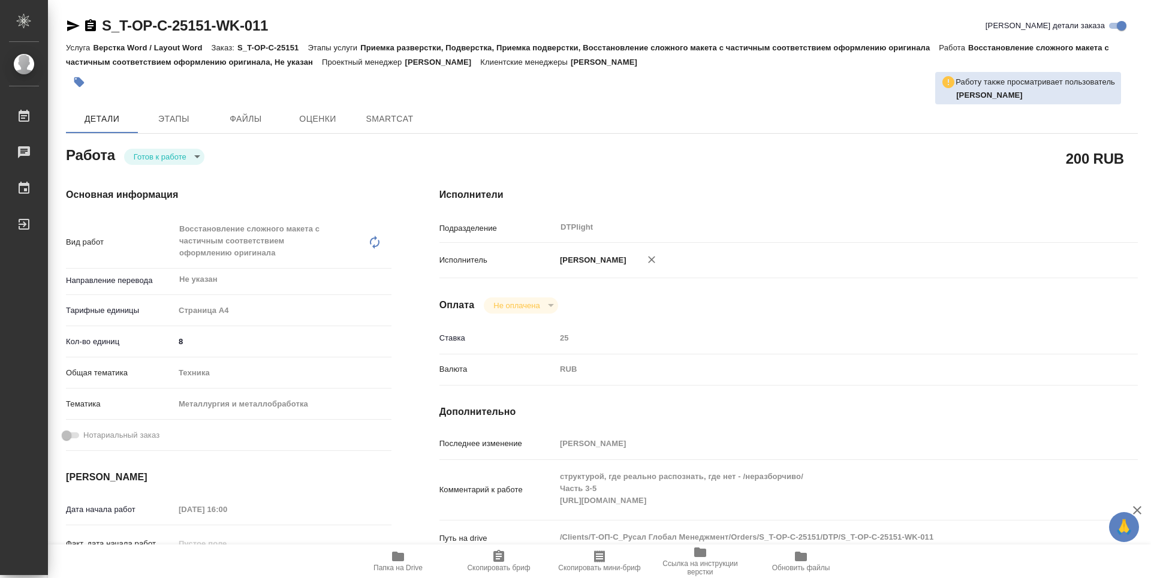
type textarea "x"
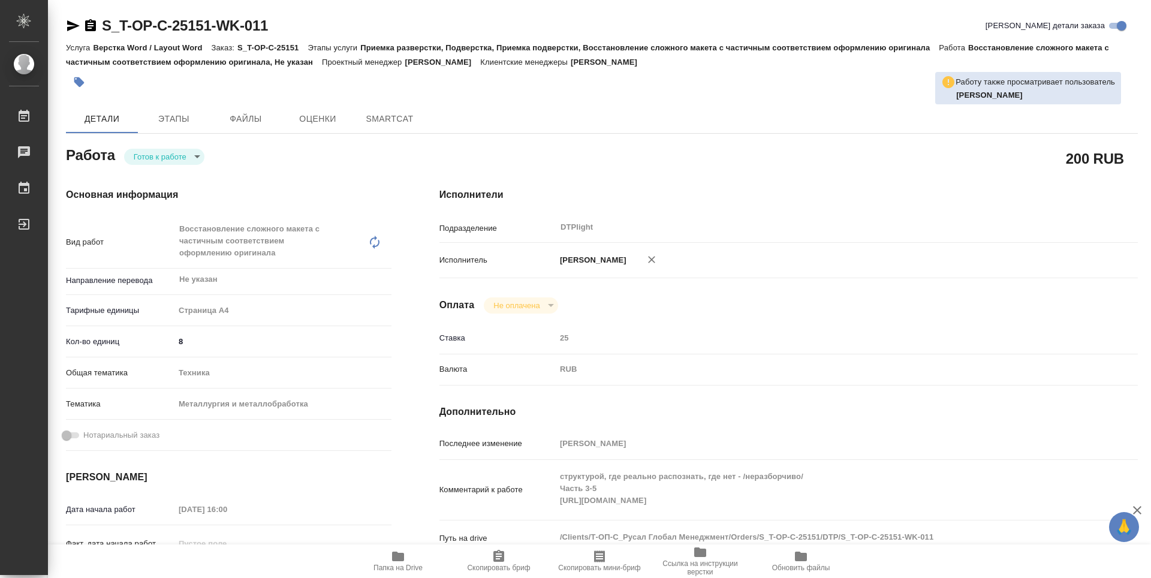
type textarea "x"
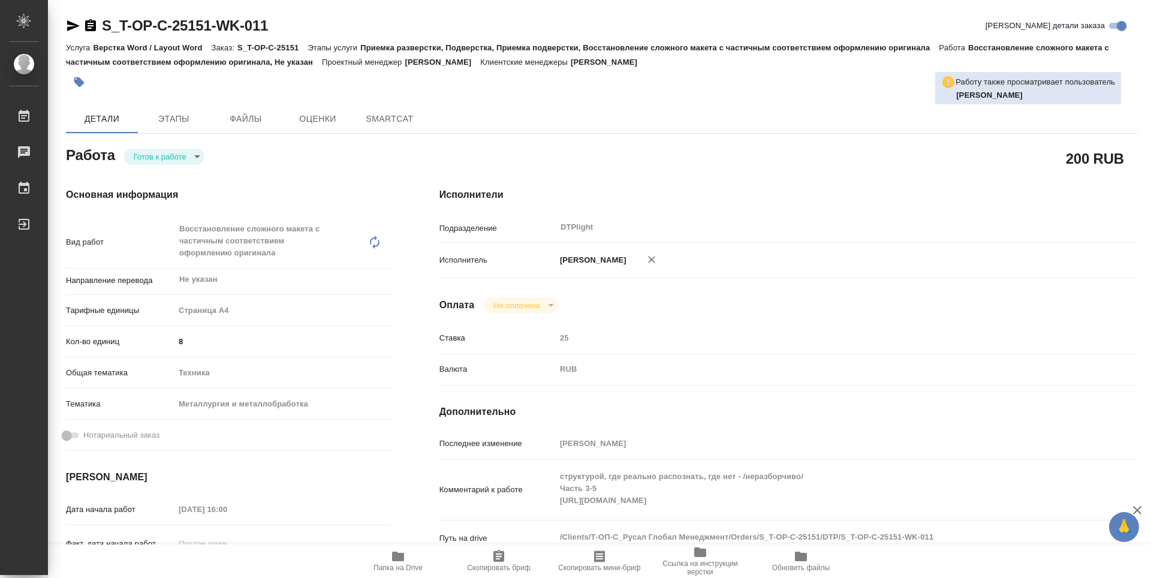
type textarea "x"
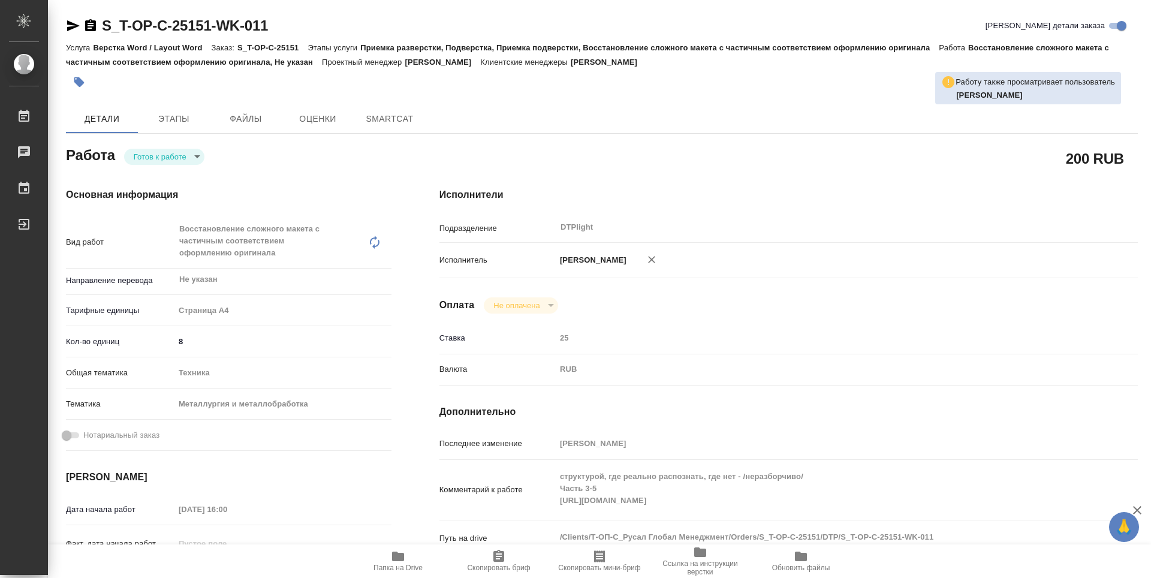
type textarea "x"
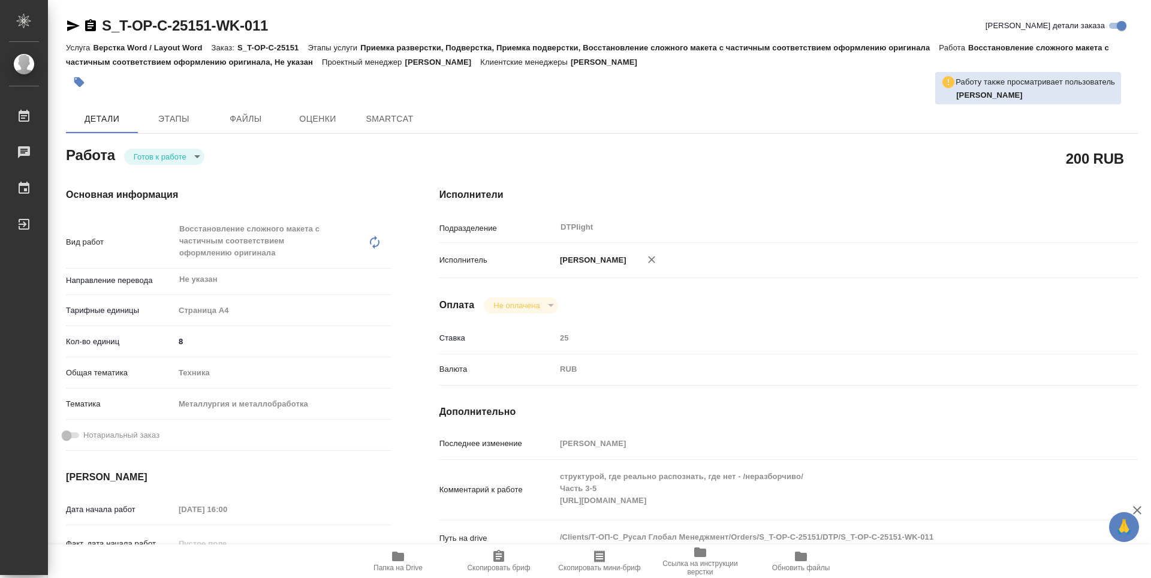
type textarea "x"
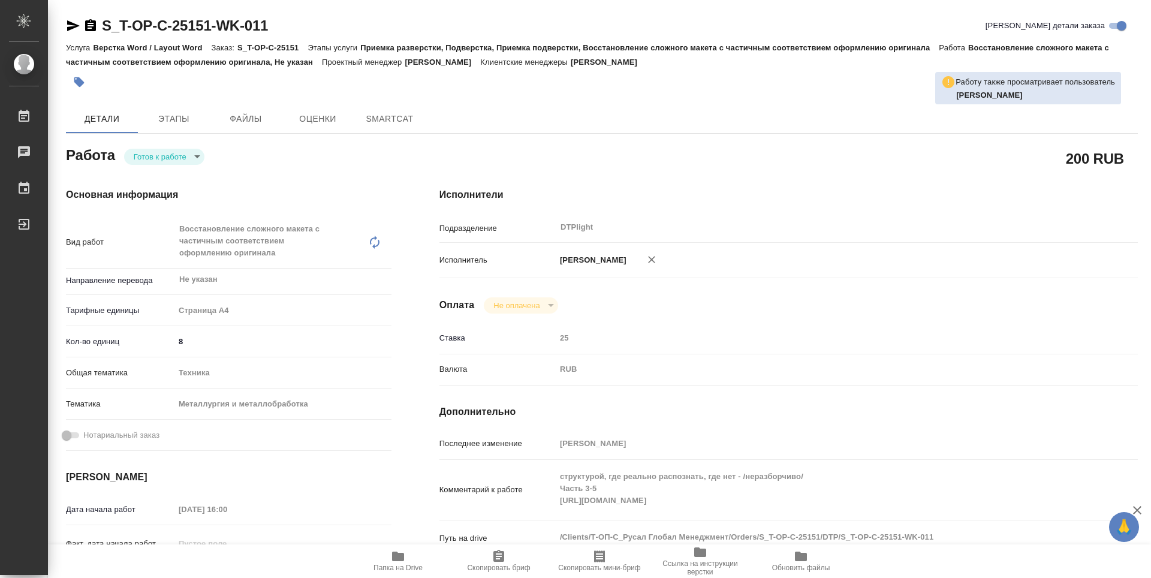
type textarea "x"
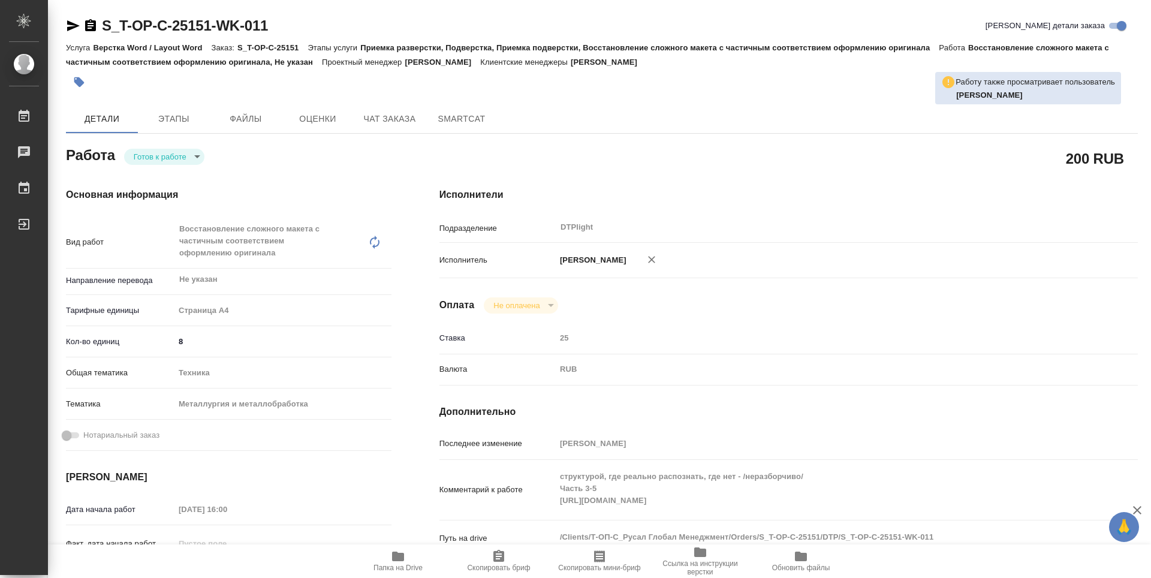
type textarea "x"
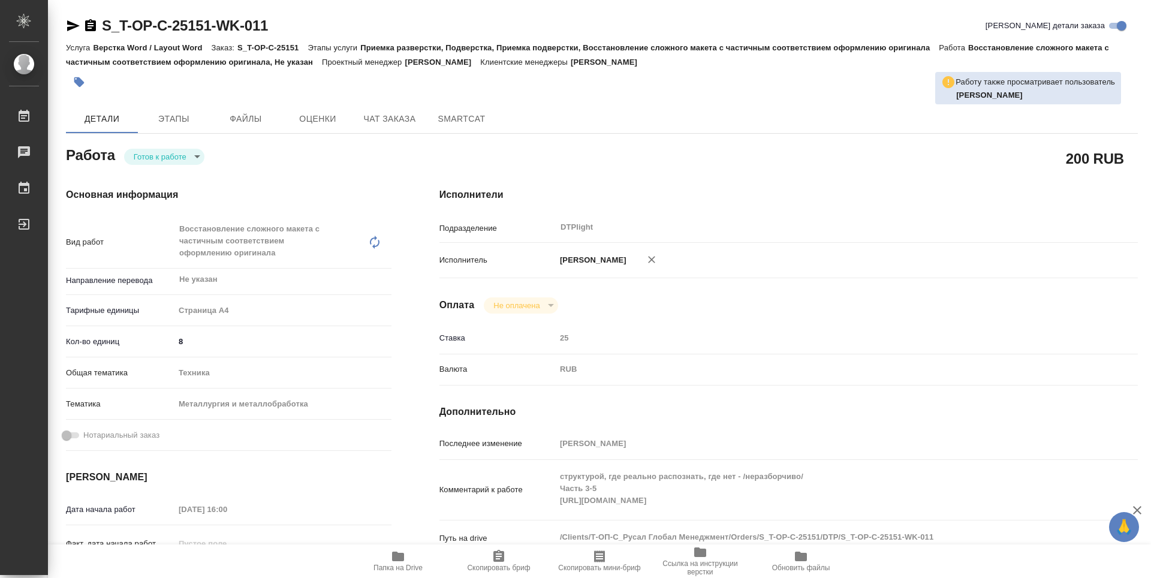
type textarea "x"
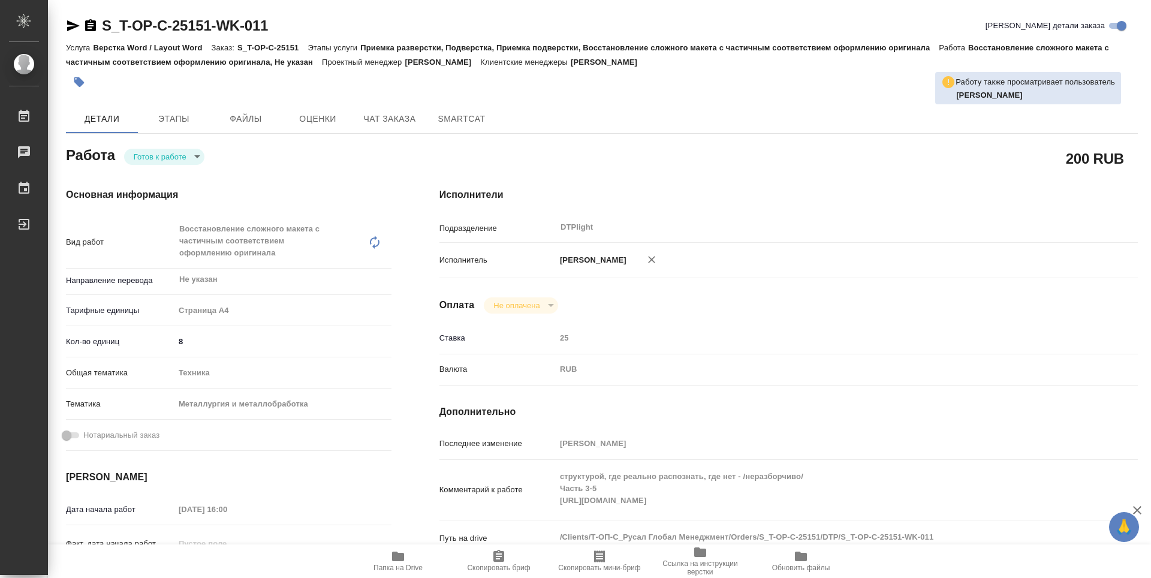
click at [154, 157] on body "🙏 .cls-1 fill:#fff; AWATERA Zubakova Viktoriya Работы 0 Чаты График Выйти S_T-O…" at bounding box center [575, 289] width 1151 height 578
click at [151, 155] on button "В работе" at bounding box center [154, 156] width 40 height 13
type textarea "x"
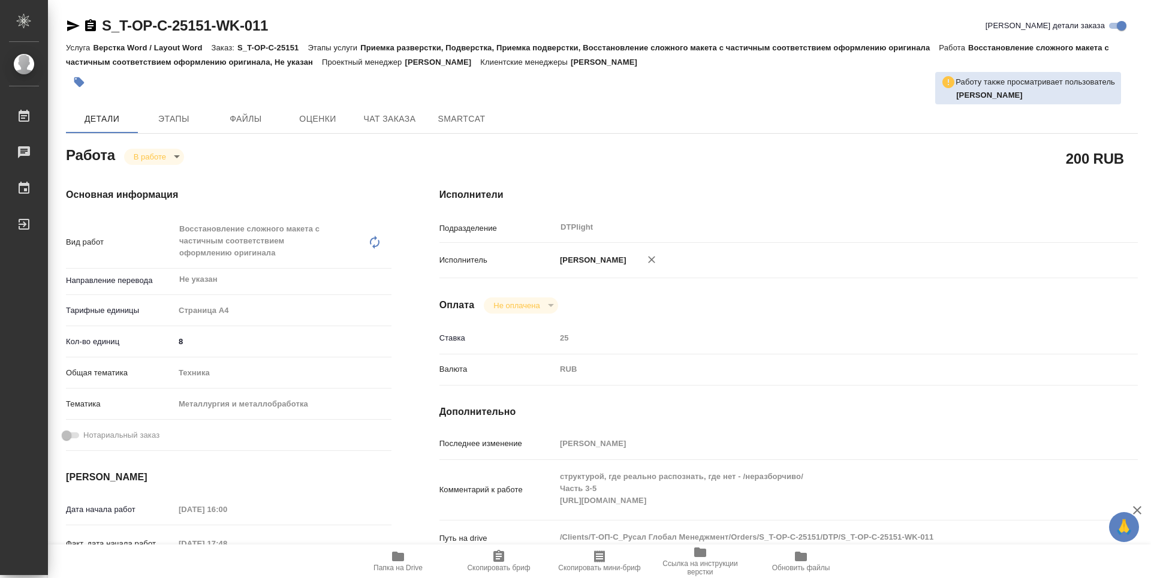
type textarea "x"
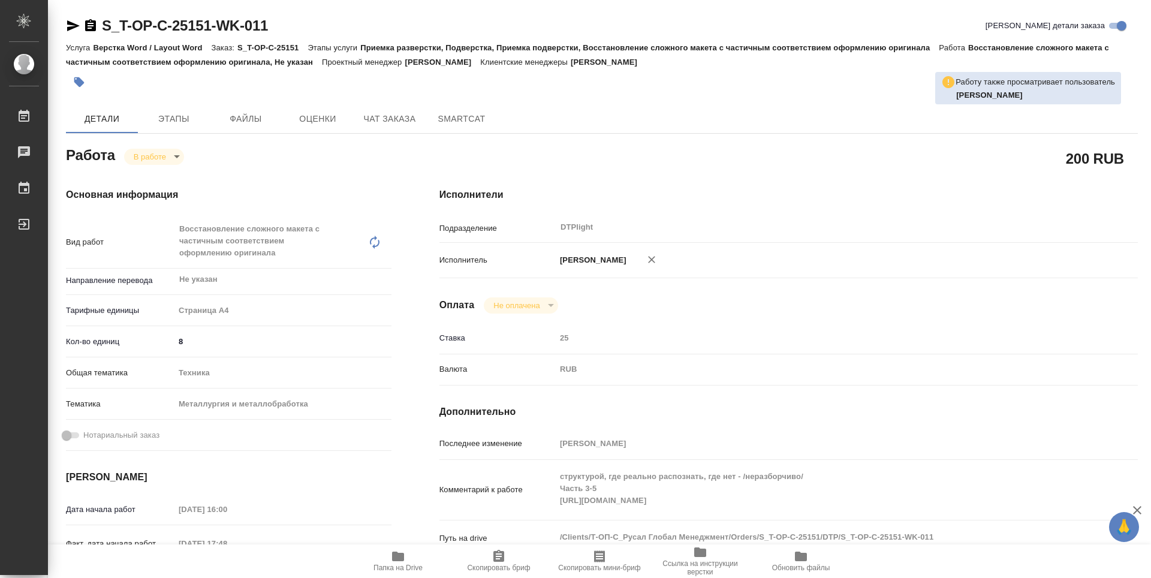
type textarea "x"
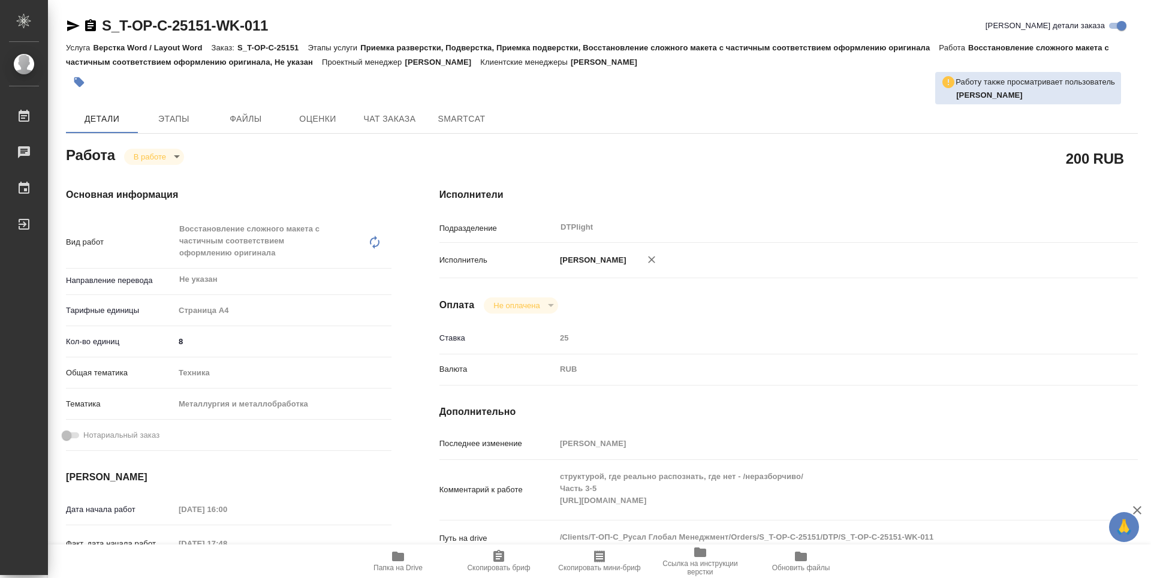
type textarea "x"
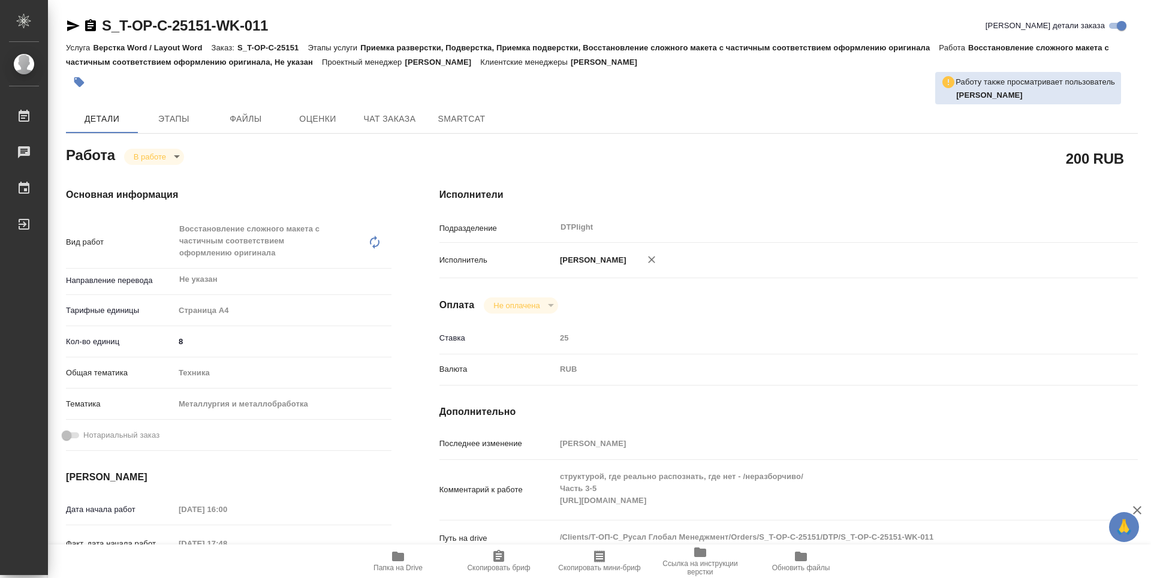
type textarea "x"
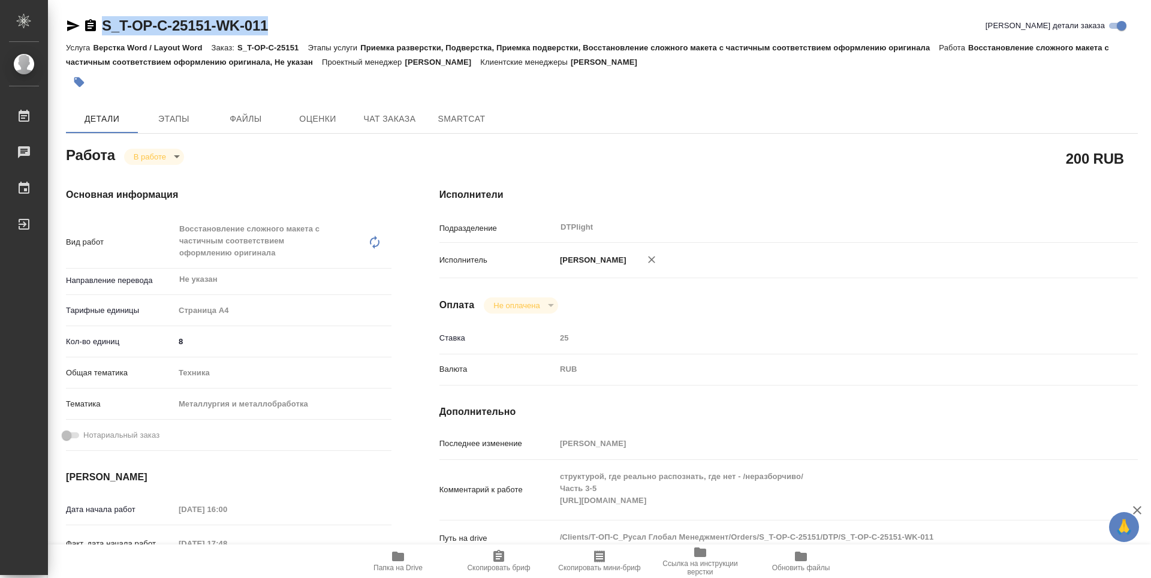
drag, startPoint x: 270, startPoint y: 29, endPoint x: 89, endPoint y: 37, distance: 181.9
click at [89, 37] on div "S_T-OP-C-25151-WK-011 Кратко детали заказа" at bounding box center [602, 28] width 1072 height 24
copy link "S_T-OP-C-25151-WK-011"
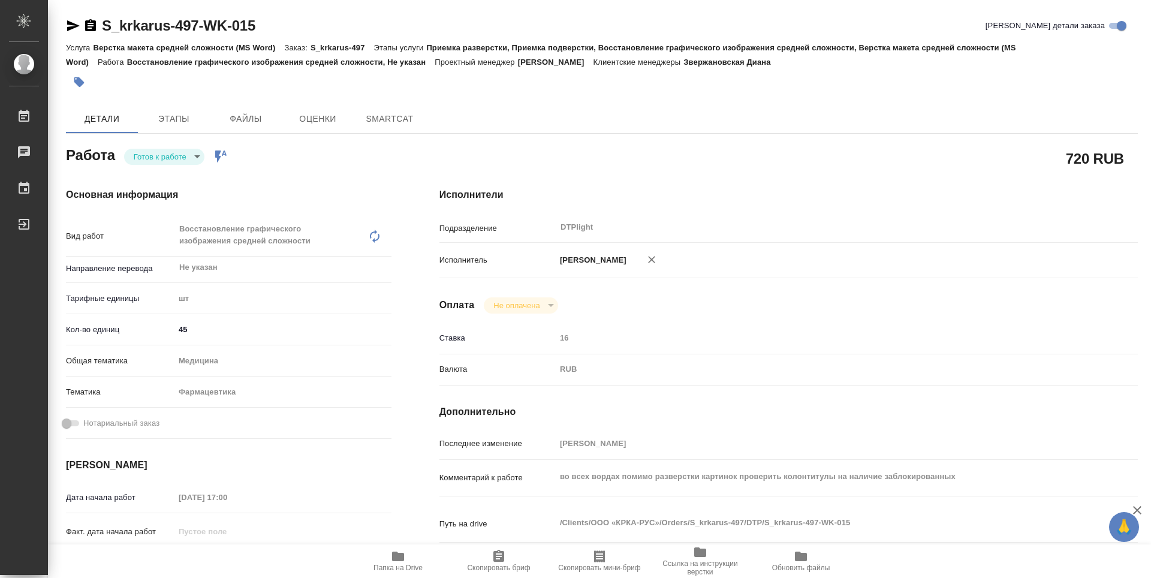
type textarea "x"
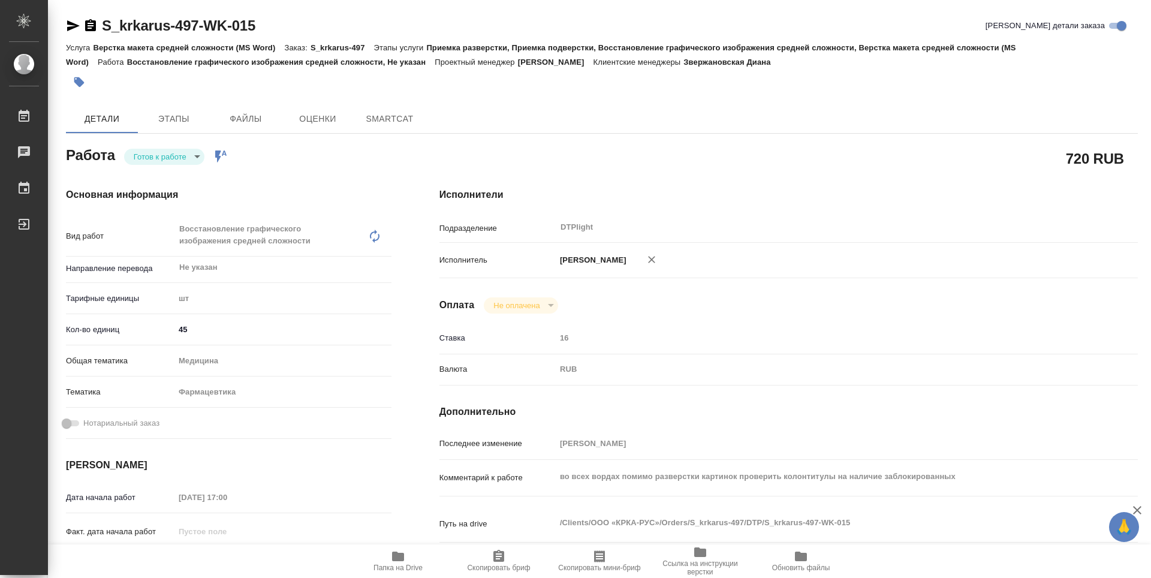
type textarea "x"
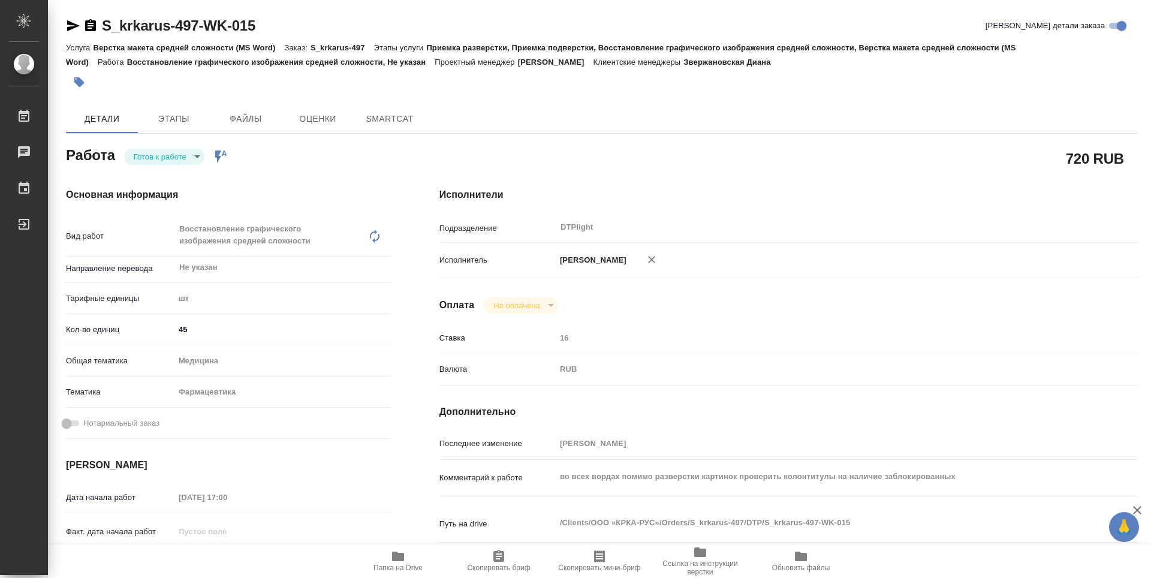
type textarea "x"
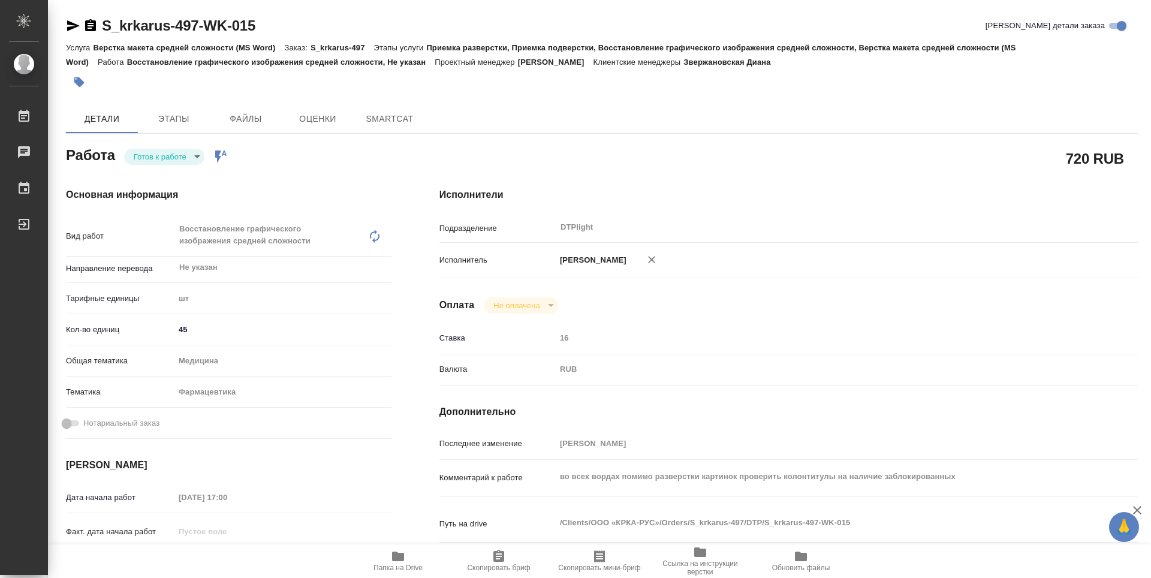
type textarea "x"
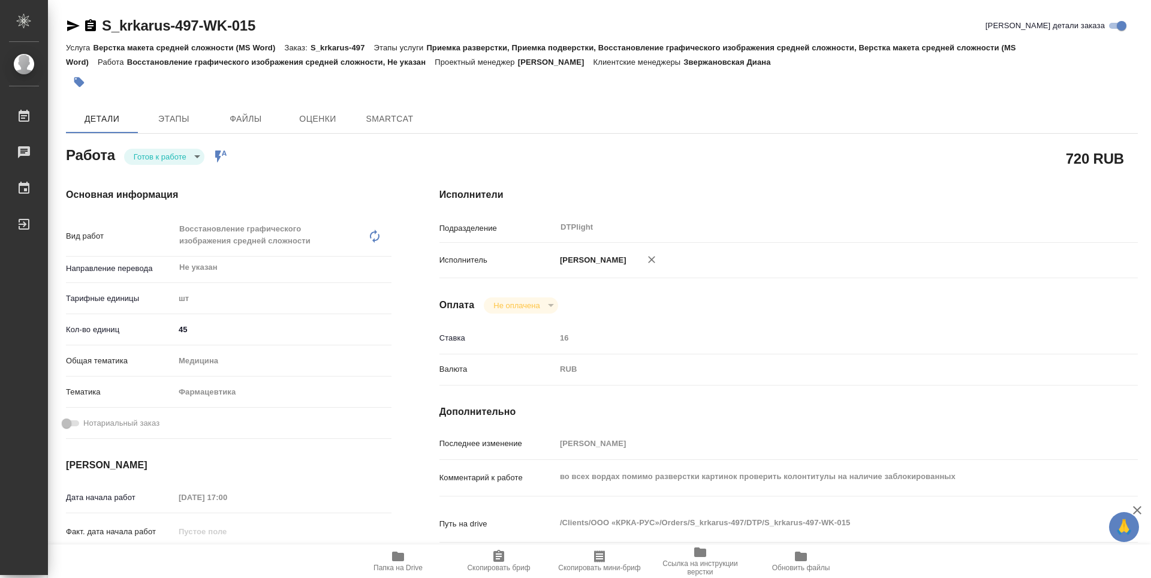
click at [166, 158] on body "🙏 .cls-1 fill:#fff; AWATERA Zubakova Viktoriya Работы Чаты График Выйти S_krkar…" at bounding box center [575, 289] width 1151 height 578
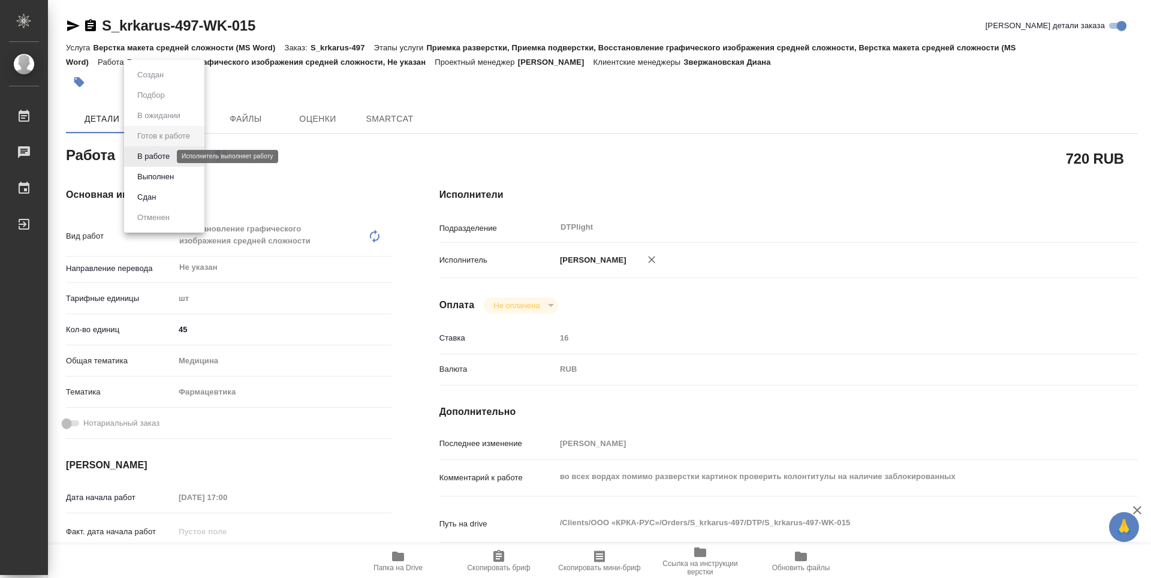
type textarea "x"
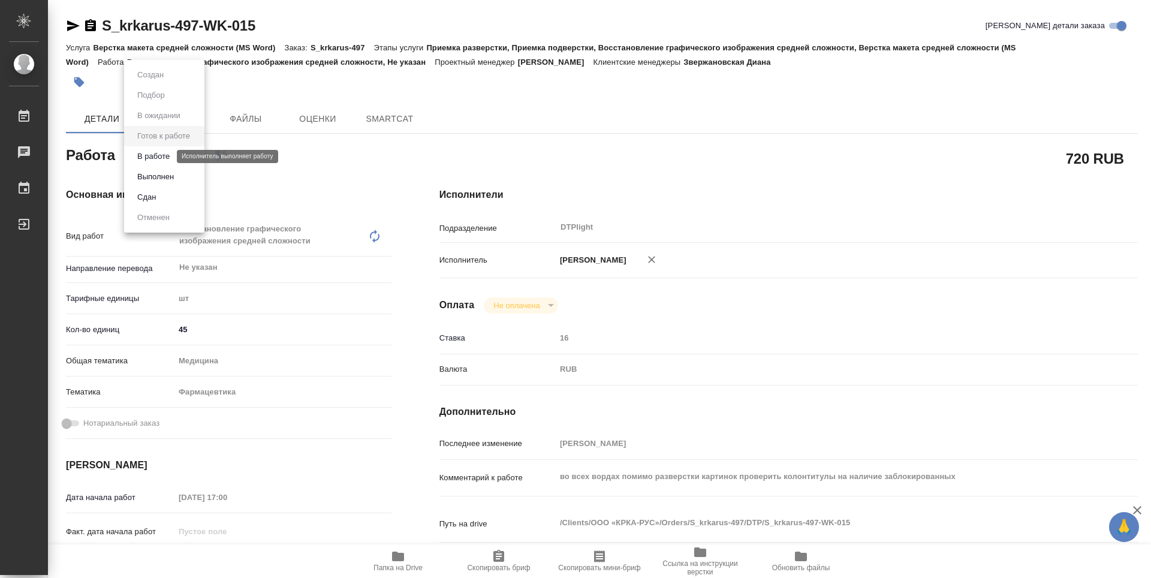
type textarea "x"
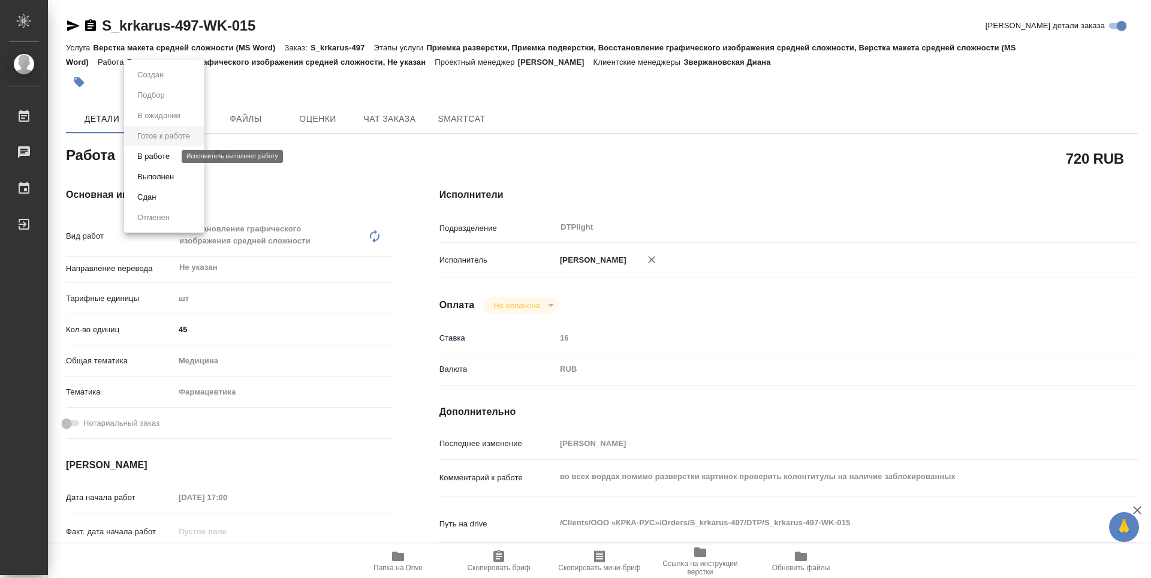
click at [158, 157] on button "В работе" at bounding box center [154, 156] width 40 height 13
type textarea "x"
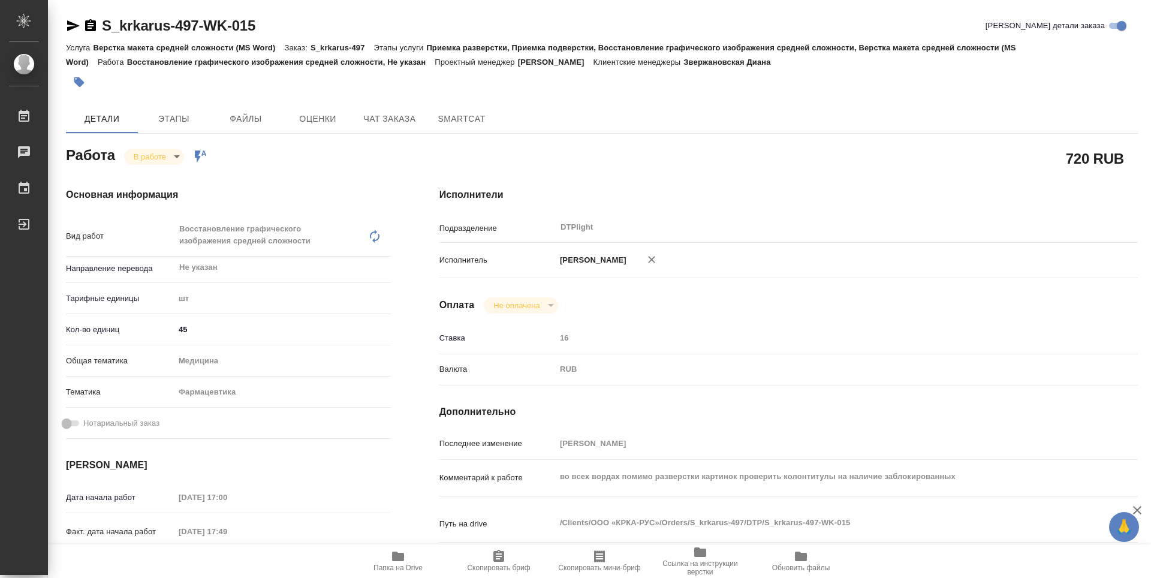
type textarea "x"
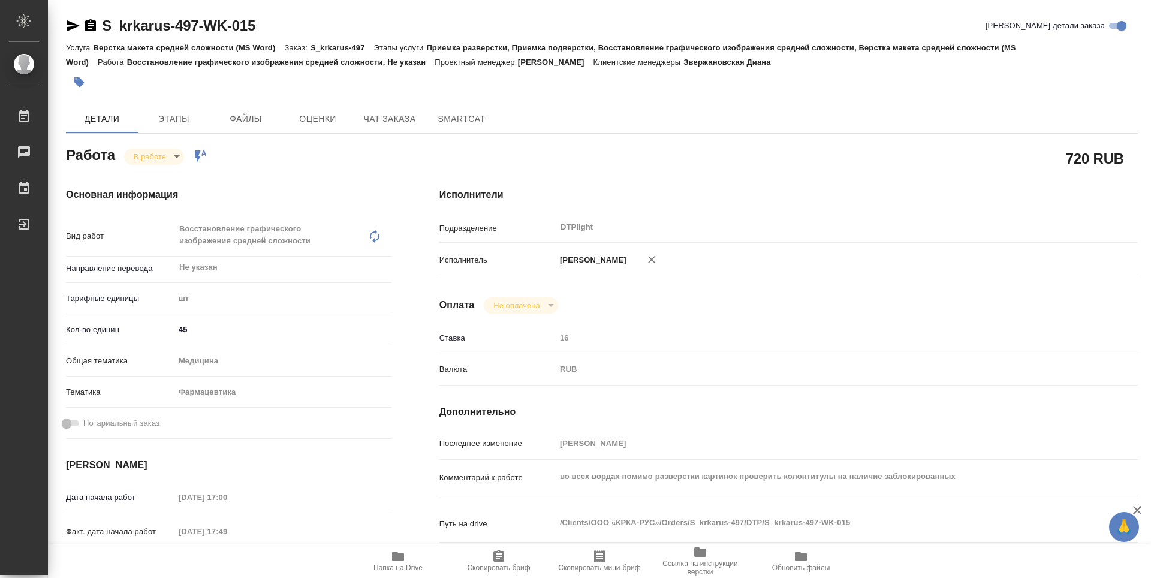
type textarea "x"
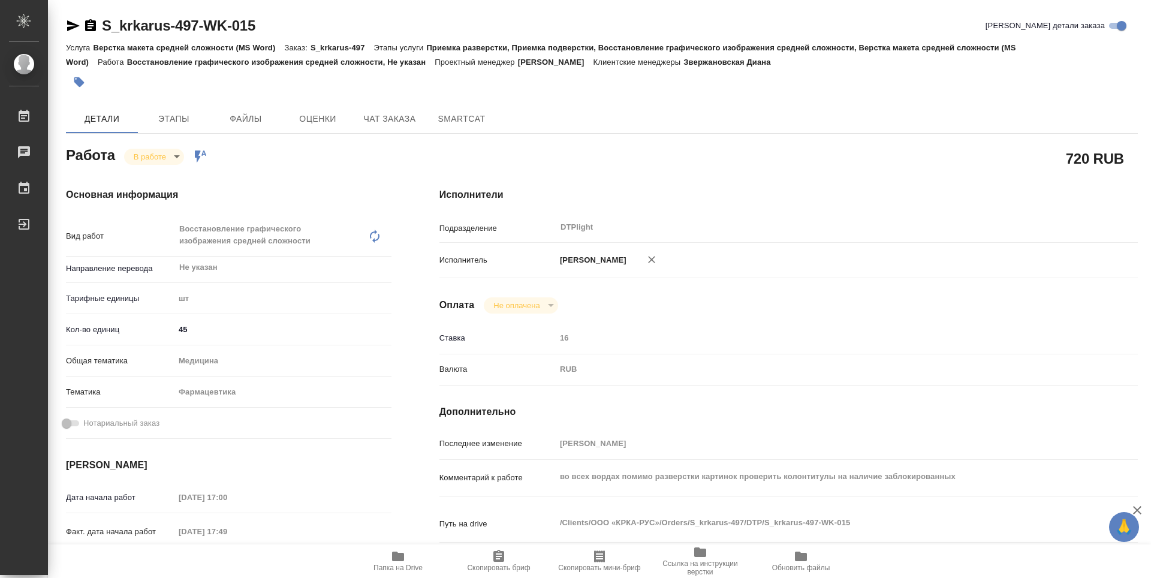
type textarea "x"
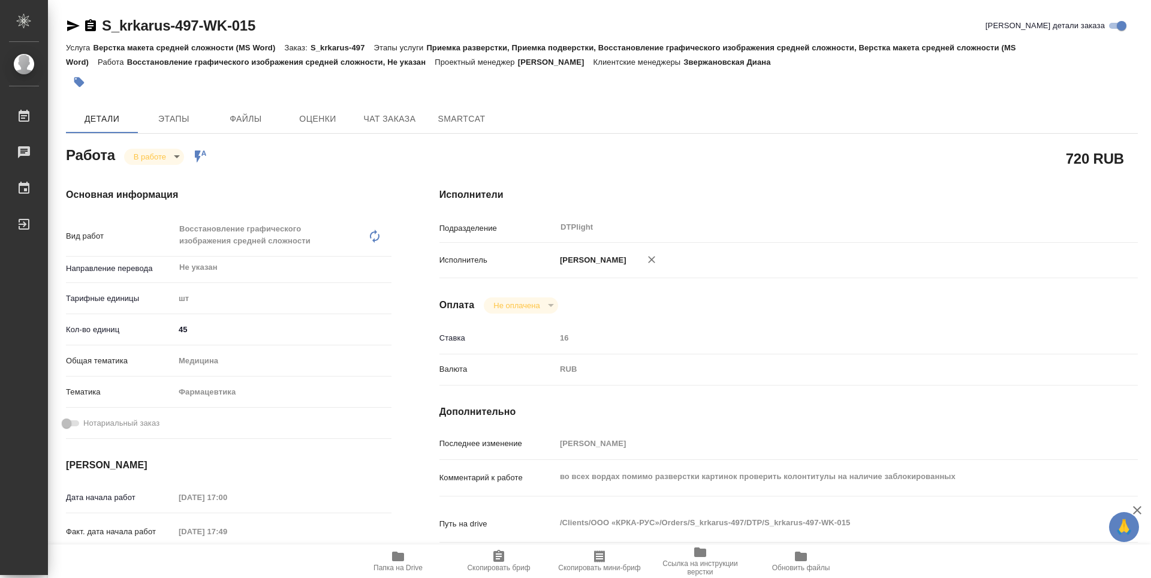
type textarea "x"
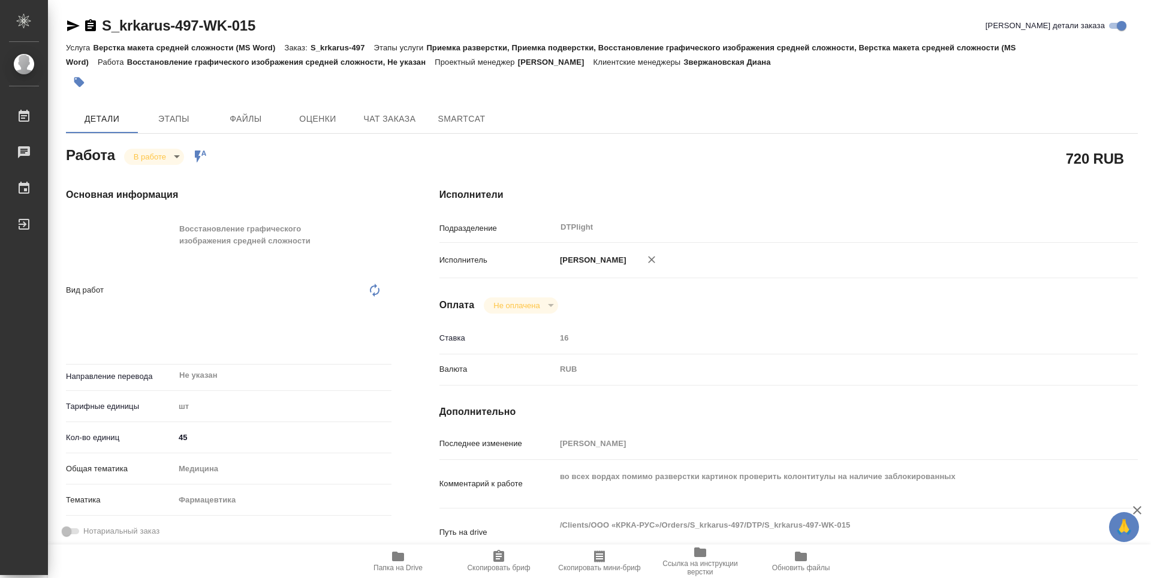
type textarea "x"
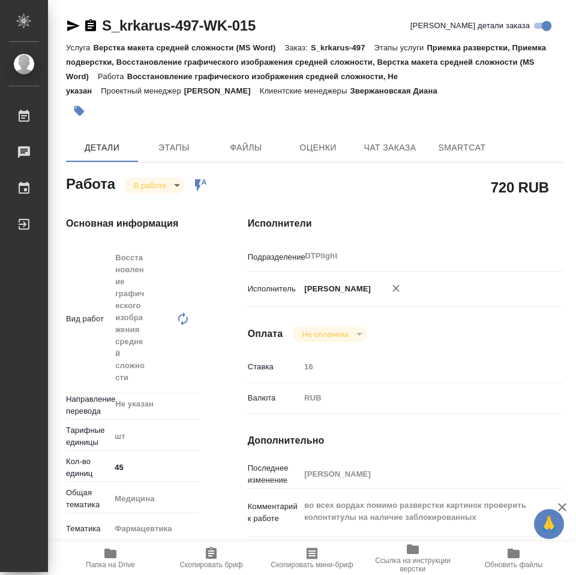
type textarea "x"
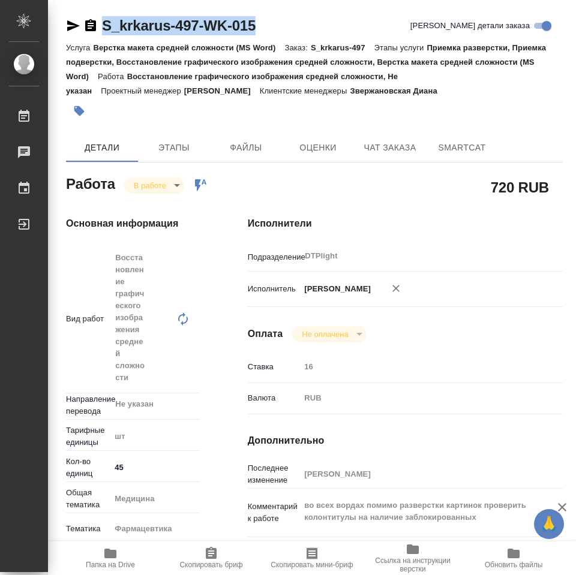
drag, startPoint x: 261, startPoint y: 29, endPoint x: 103, endPoint y: 31, distance: 158.3
click at [103, 31] on div "S_krkarus-497-WK-015 [PERSON_NAME] детали заказа" at bounding box center [314, 25] width 497 height 19
copy link "S_krkarus-497-WK-015"
type textarea "x"
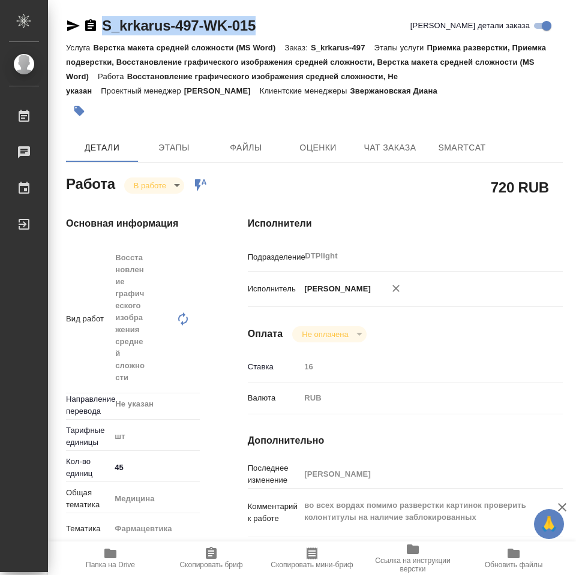
type textarea "x"
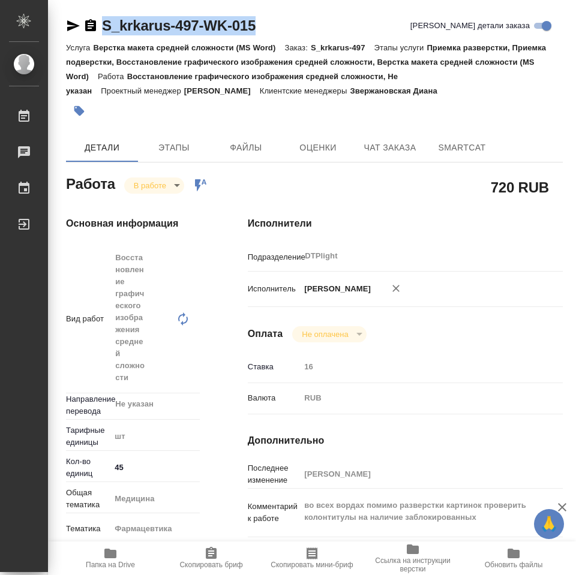
type textarea "x"
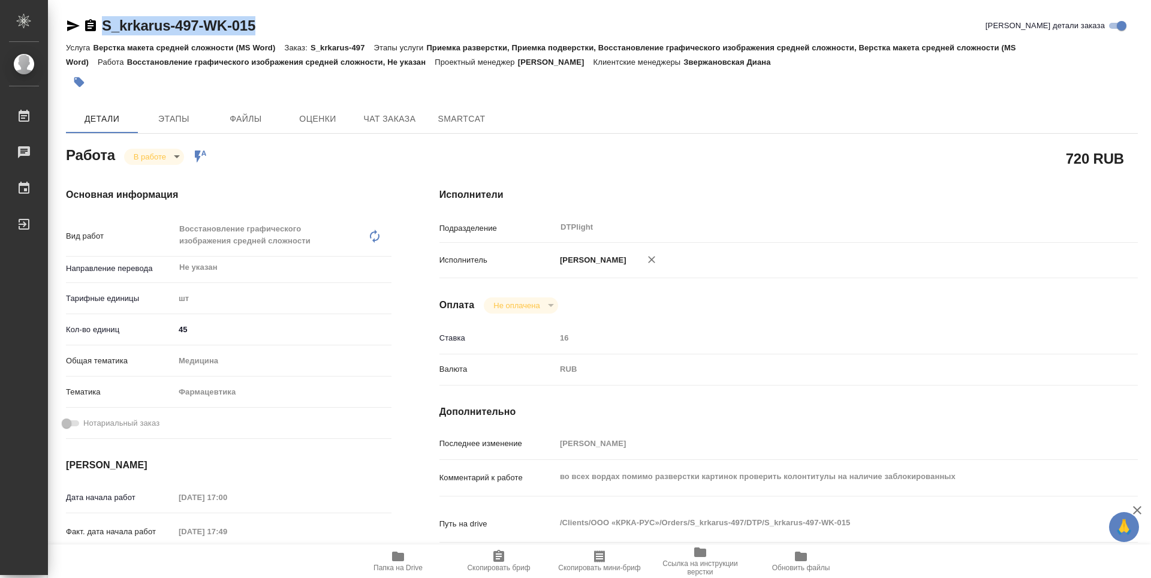
type textarea "x"
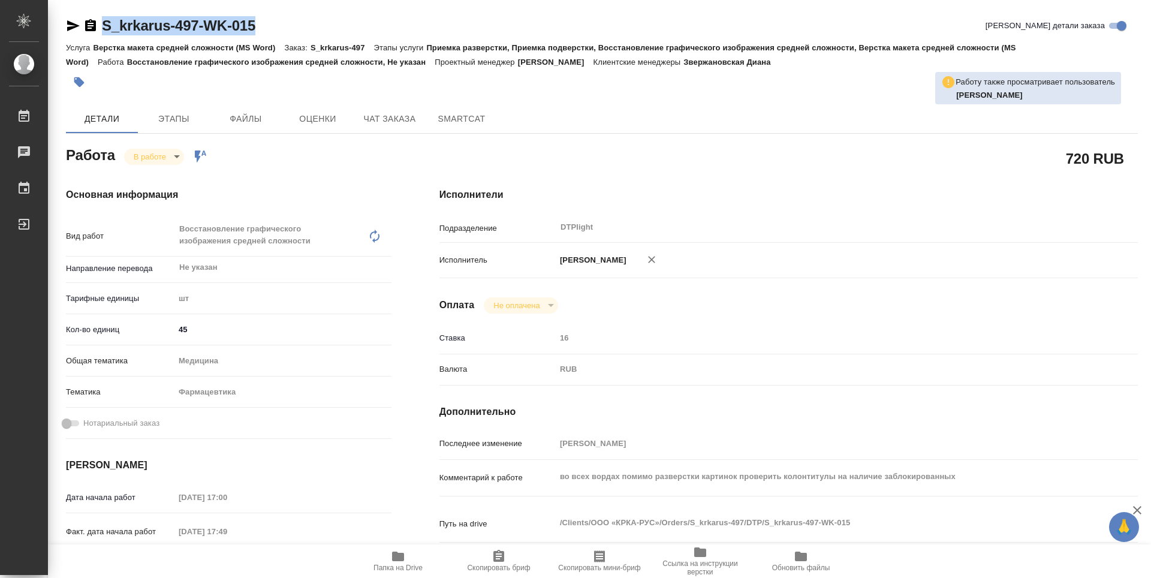
copy link "S_krkarus-497-WK-015"
